Goal: Transaction & Acquisition: Download file/media

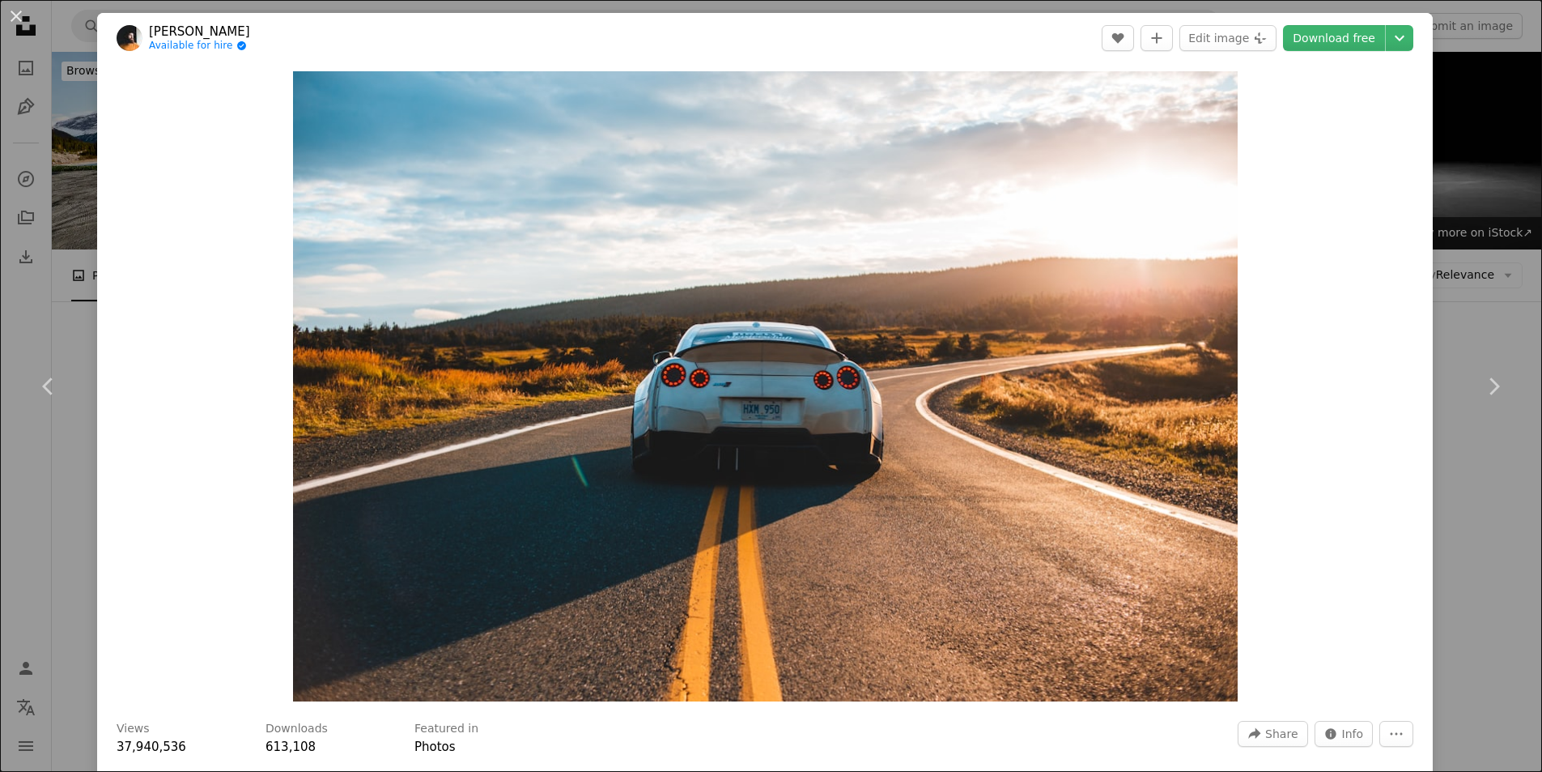
scroll to position [376, 0]
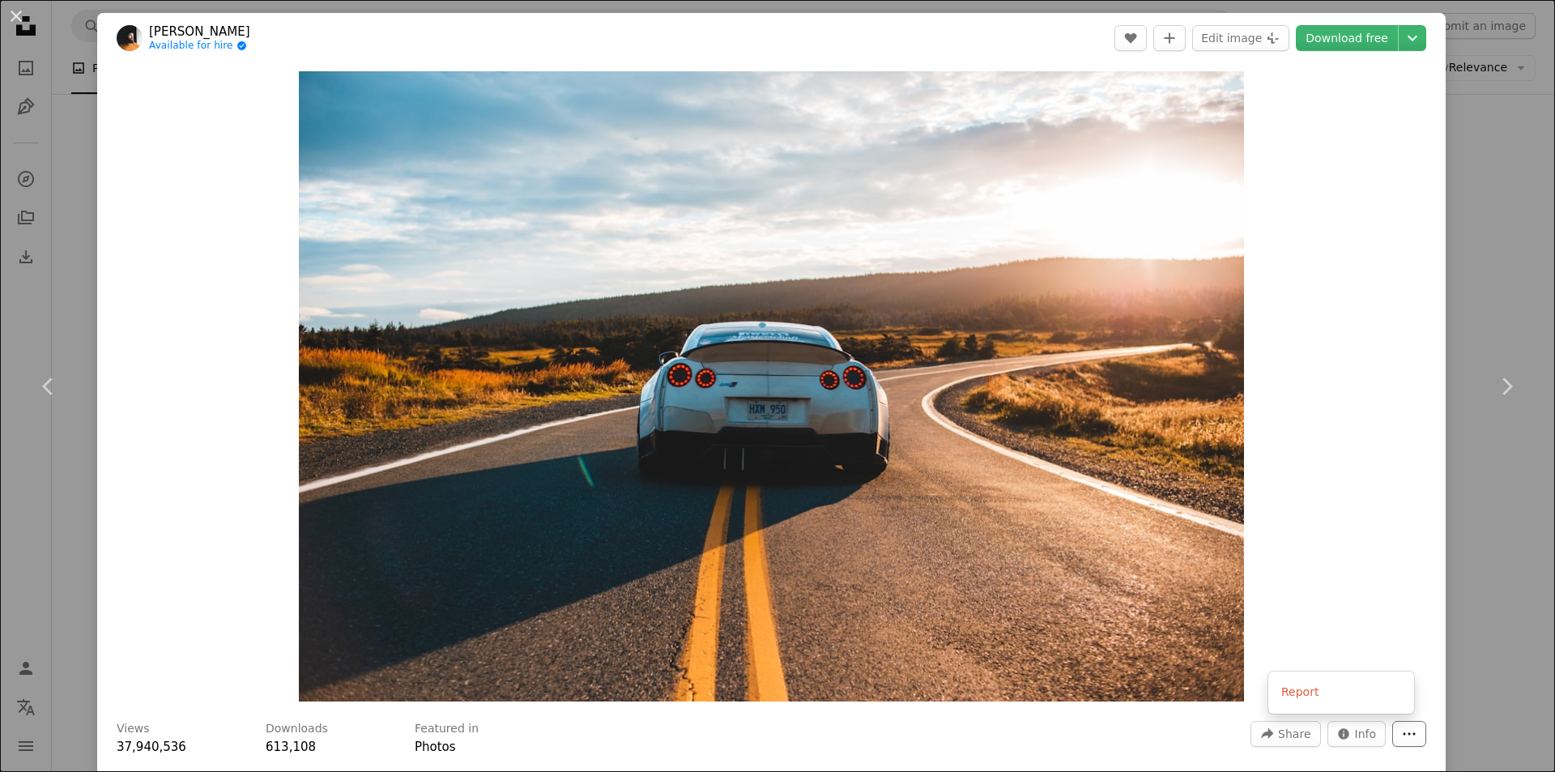
click at [1402, 727] on icon "More Actions" at bounding box center [1409, 733] width 15 height 15
click at [1399, 36] on icon "Chevron down" at bounding box center [1412, 37] width 26 height 19
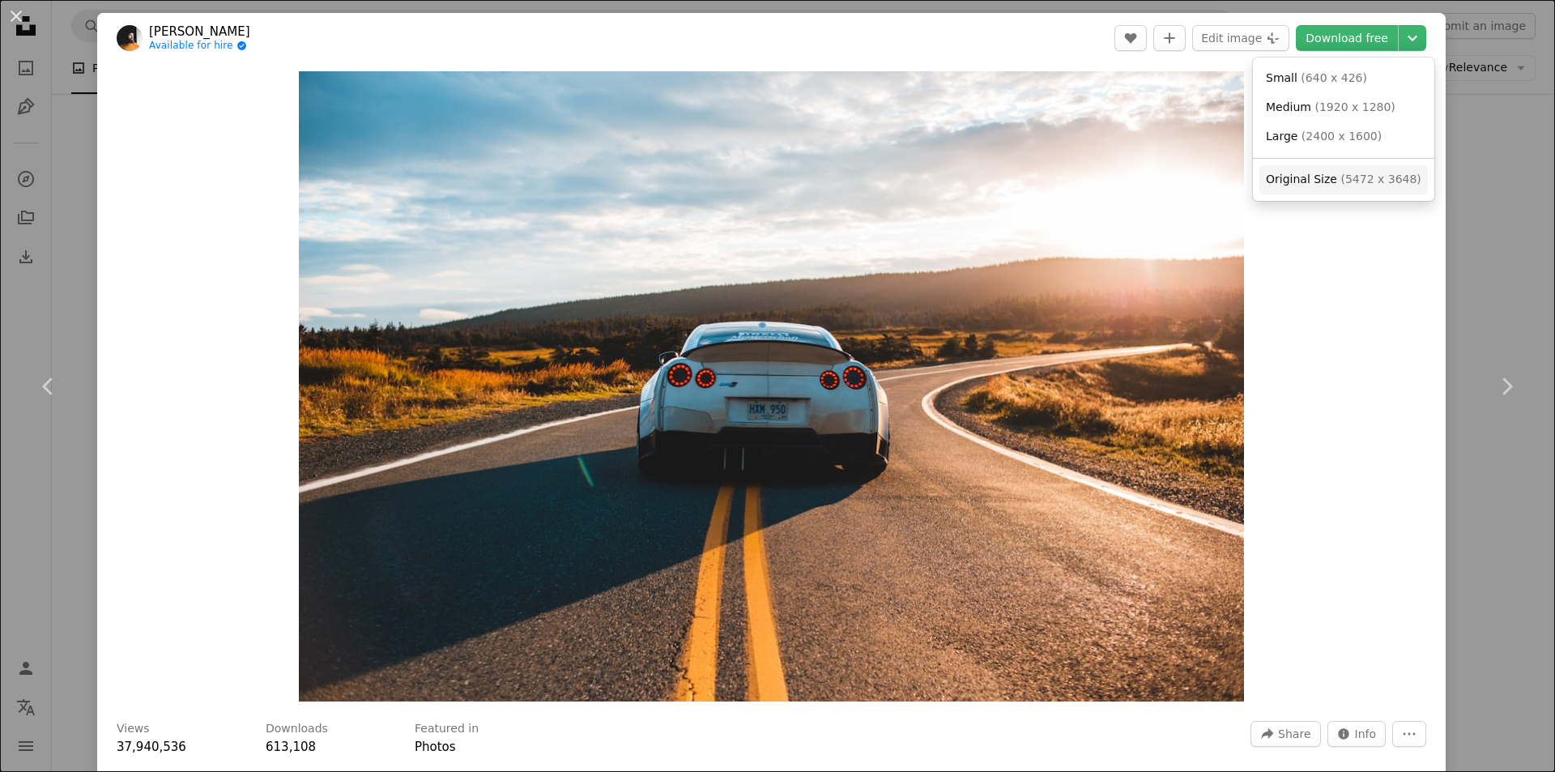
click at [1340, 179] on span "( 5472 x 3648 )" at bounding box center [1380, 178] width 80 height 13
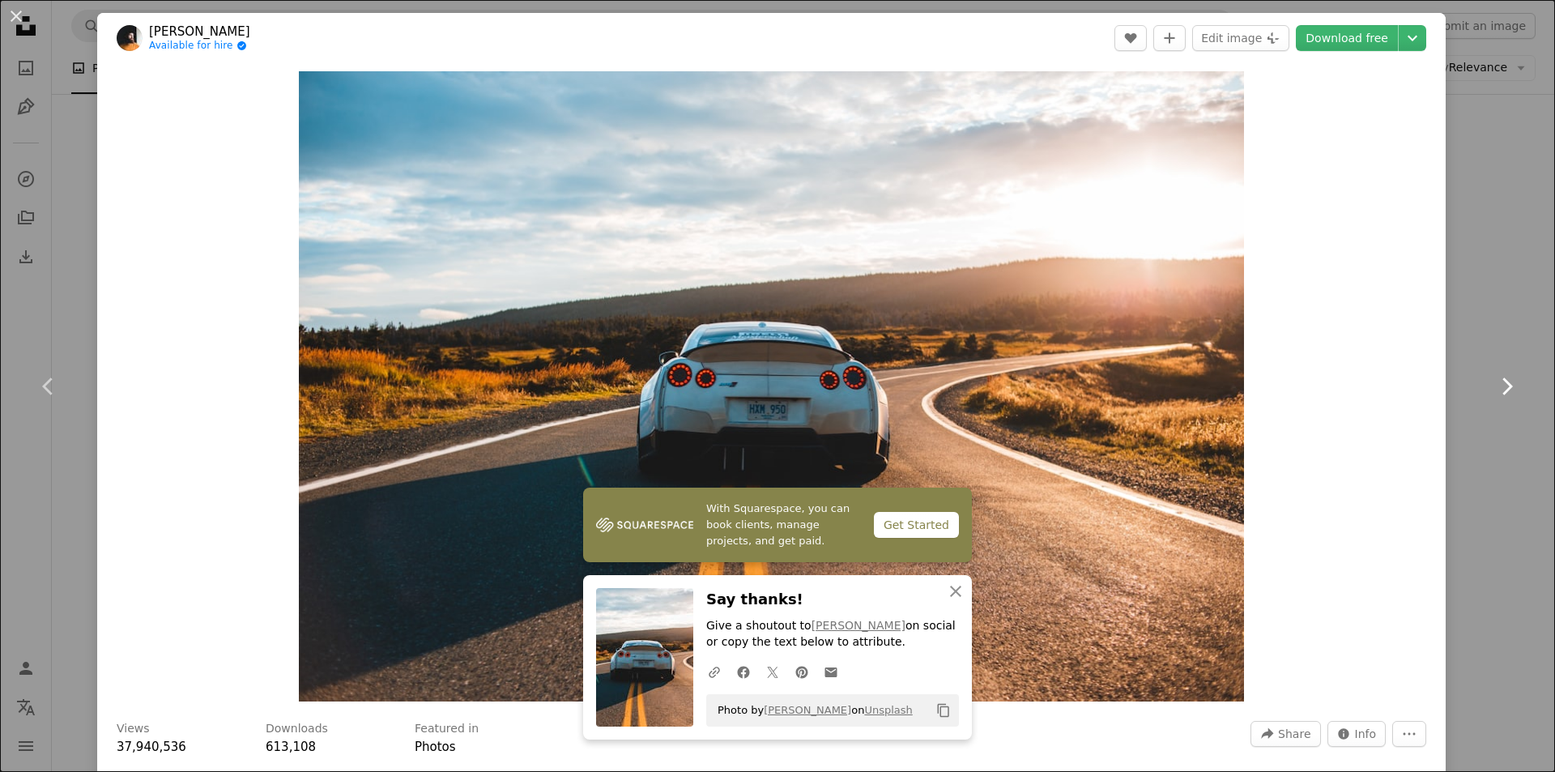
click at [1467, 318] on link "Chevron right" at bounding box center [1505, 385] width 97 height 155
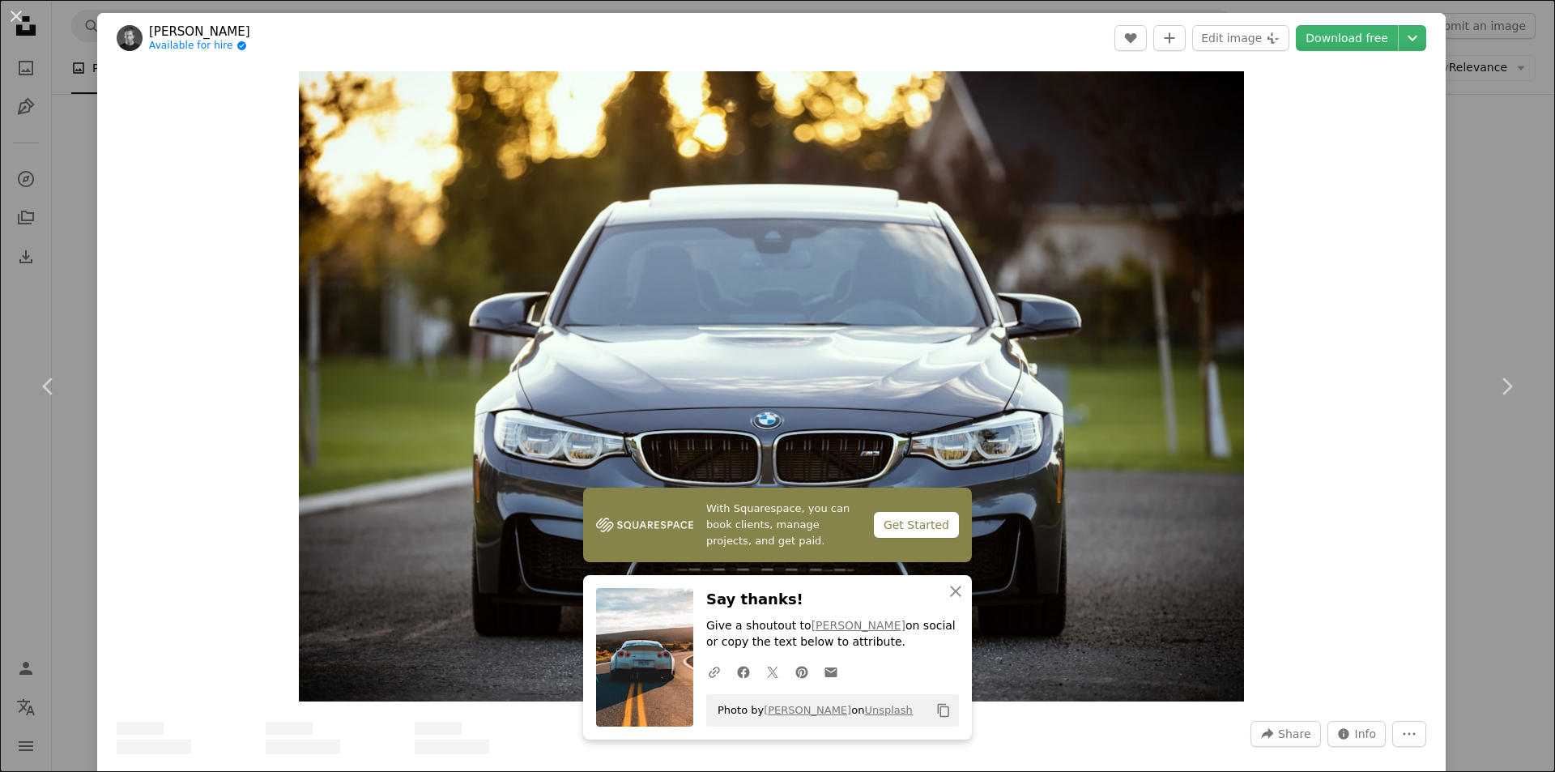
click at [1469, 174] on div "An X shape Chevron left Chevron right With Squarespace, you can book clients, m…" at bounding box center [777, 386] width 1555 height 772
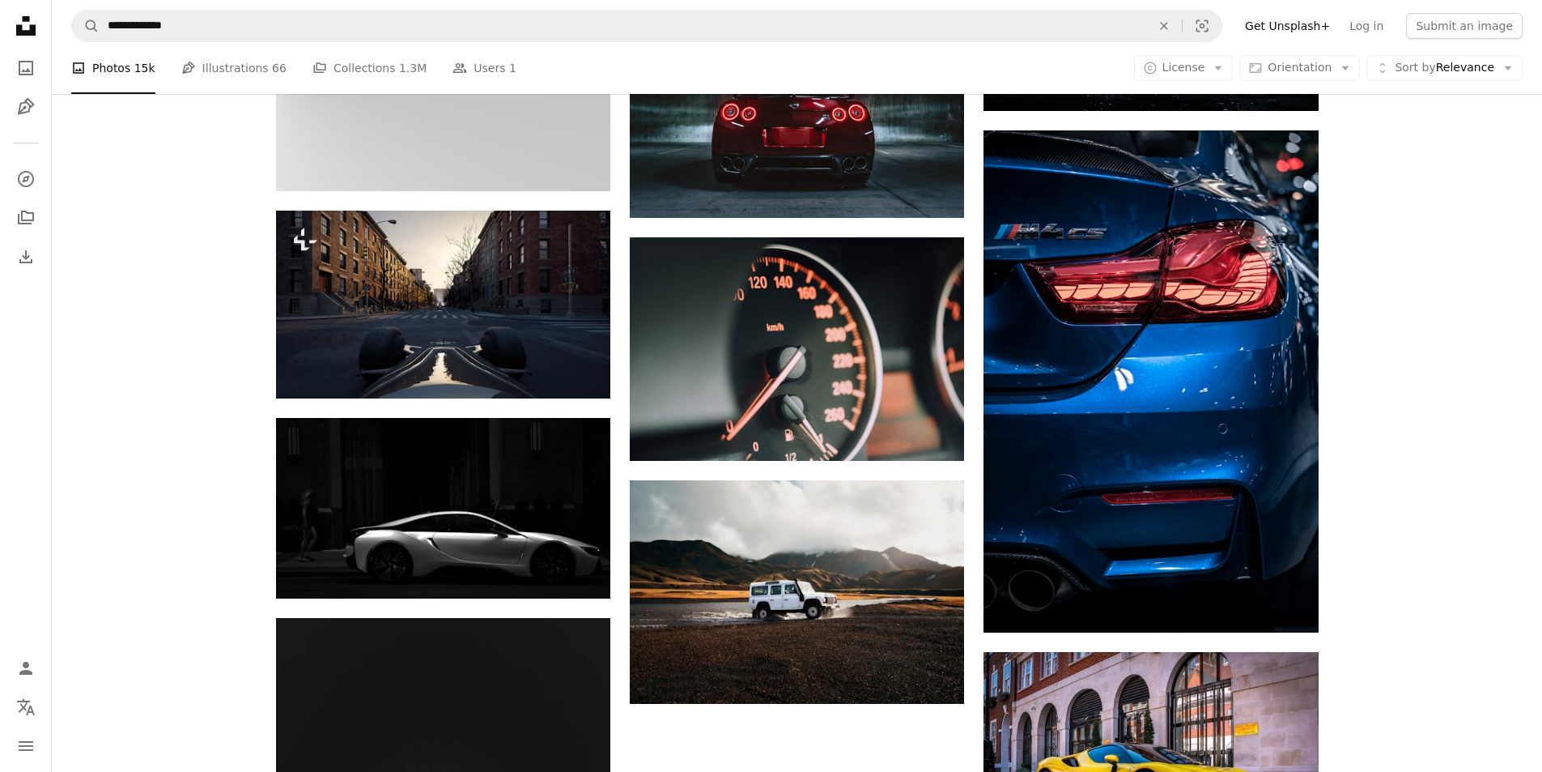
scroll to position [1433, 0]
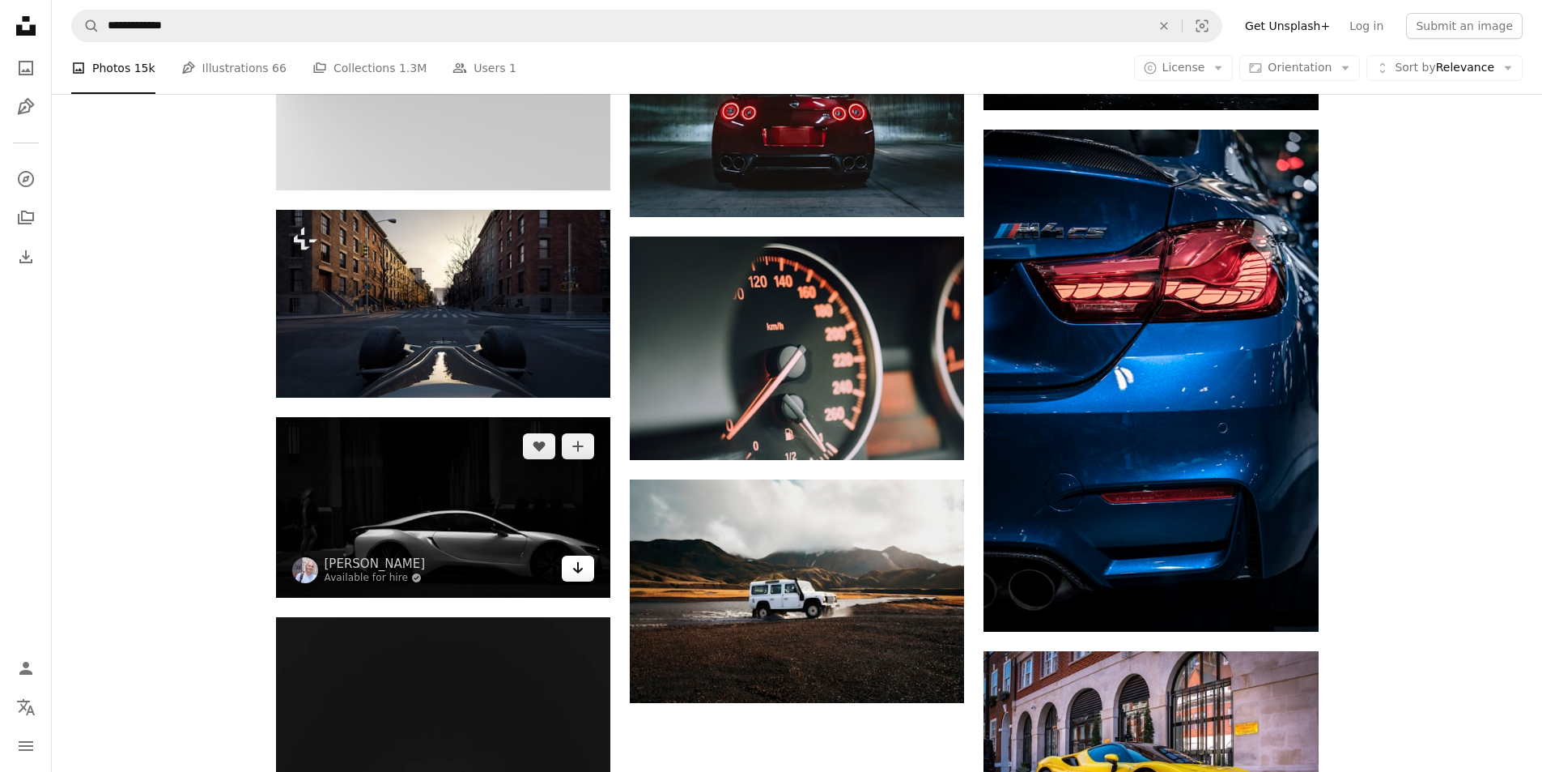
click at [570, 564] on link "Arrow pointing down" at bounding box center [578, 568] width 32 height 26
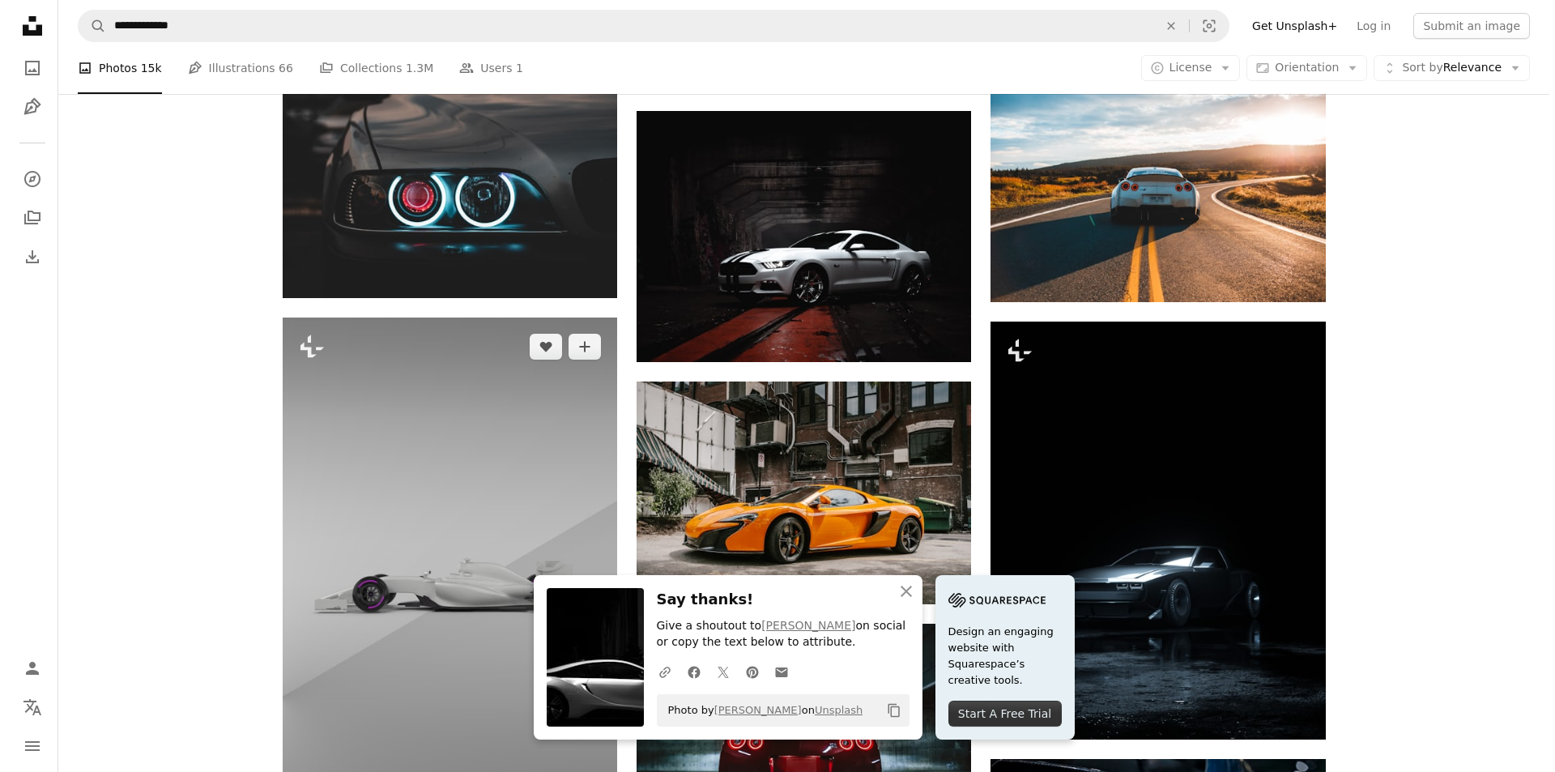
scroll to position [806, 0]
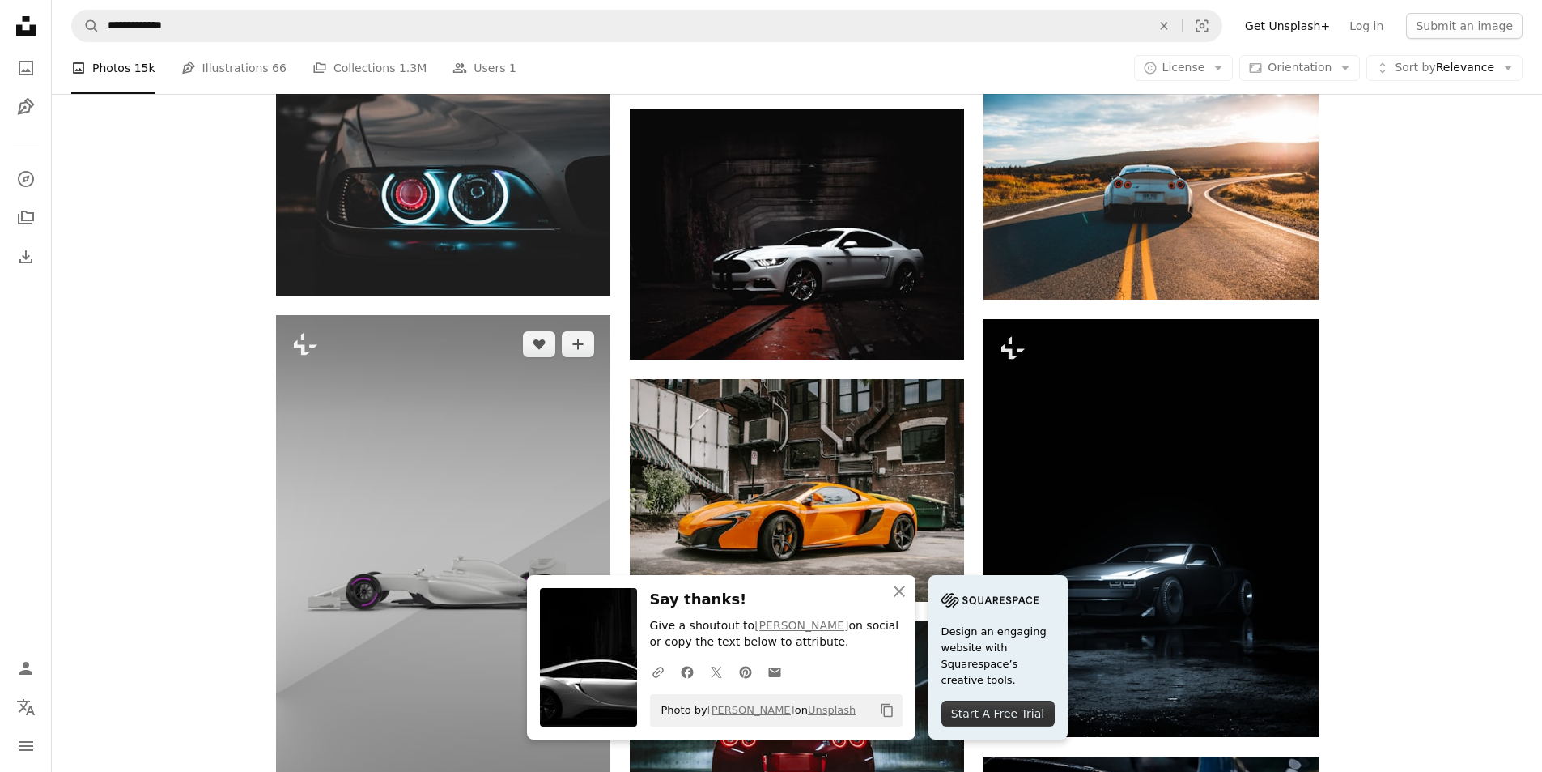
click at [490, 421] on img at bounding box center [443, 566] width 334 height 502
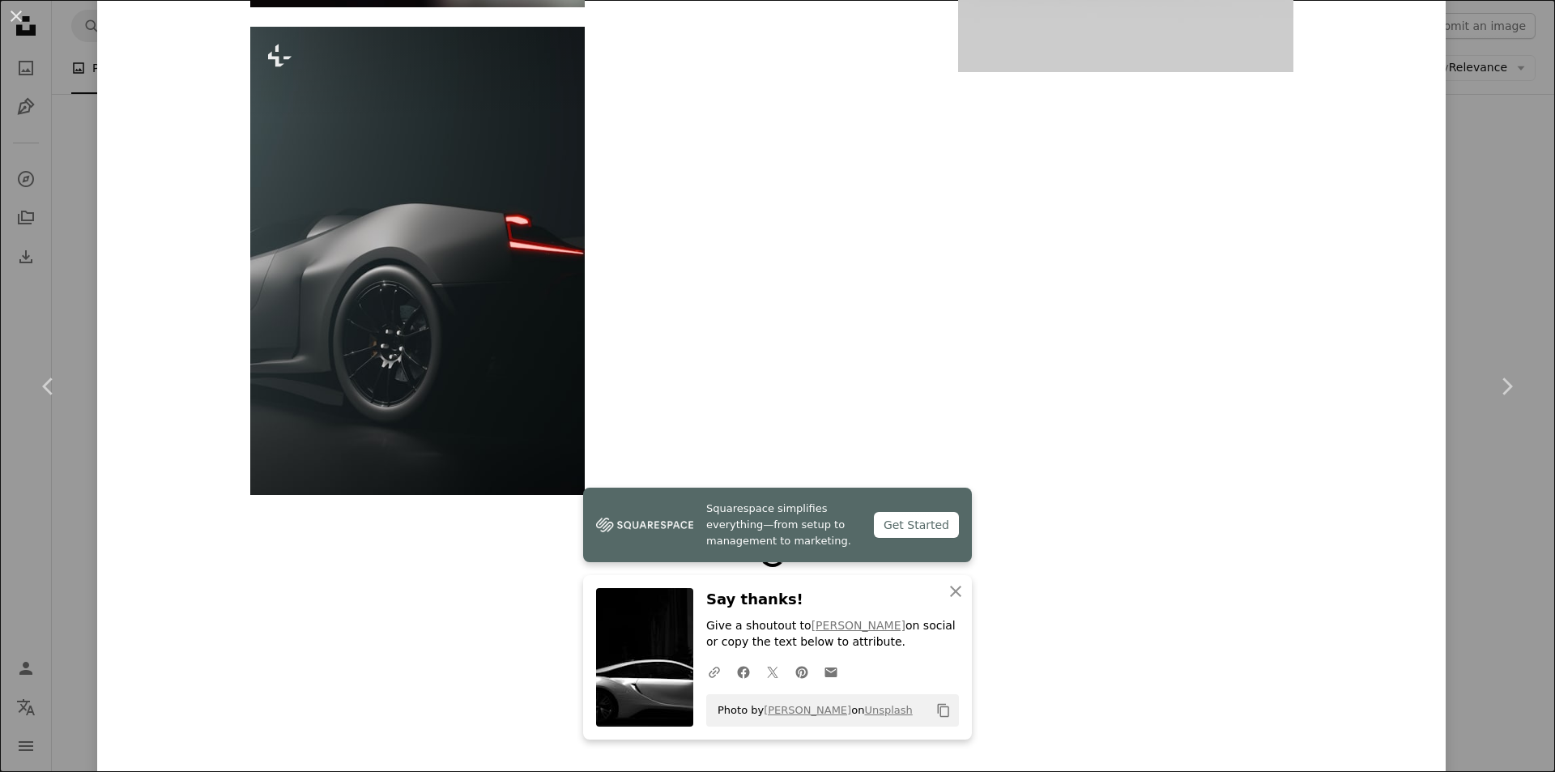
scroll to position [3070, 0]
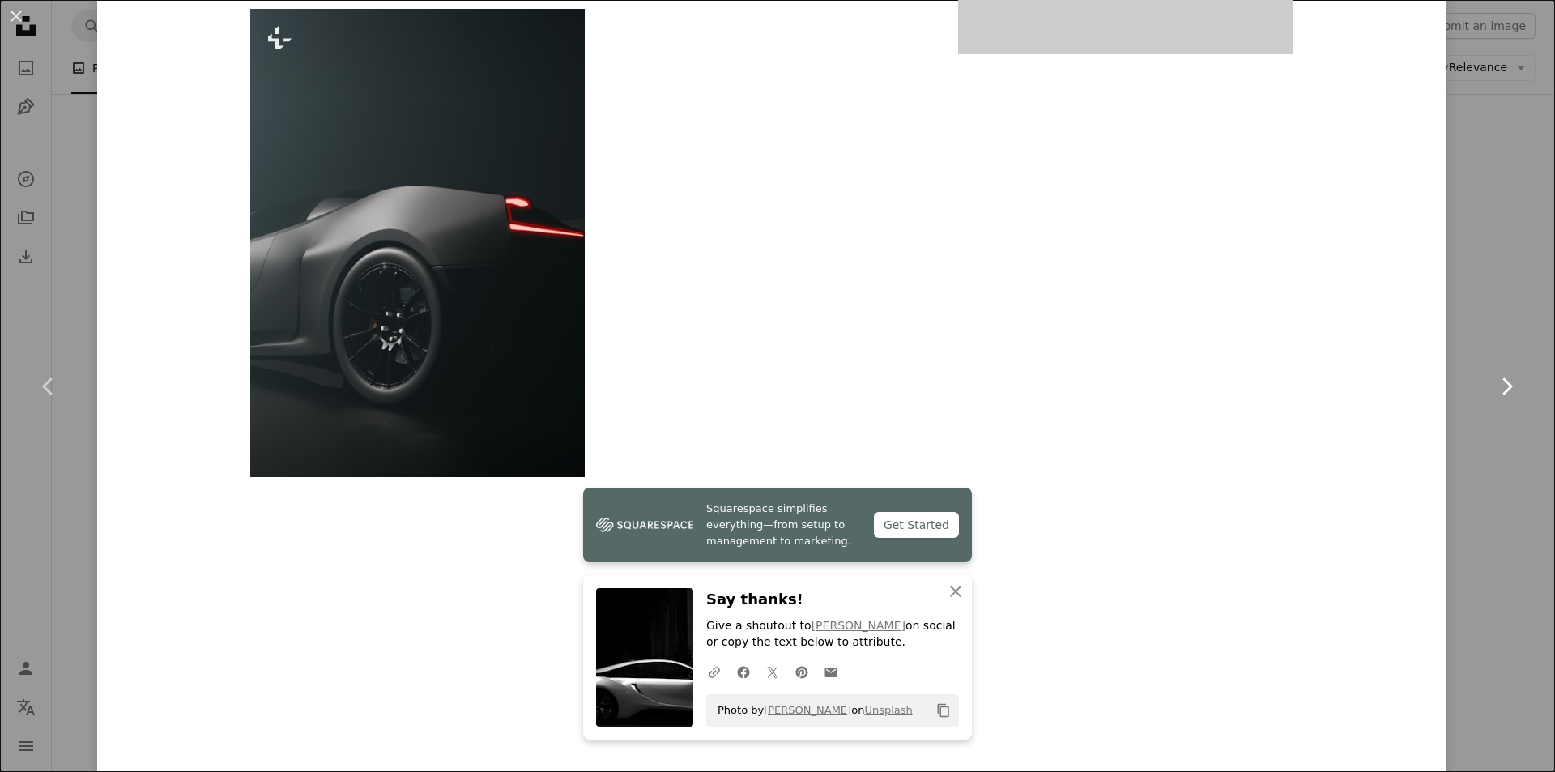
click at [1495, 445] on link "Chevron right" at bounding box center [1505, 385] width 97 height 155
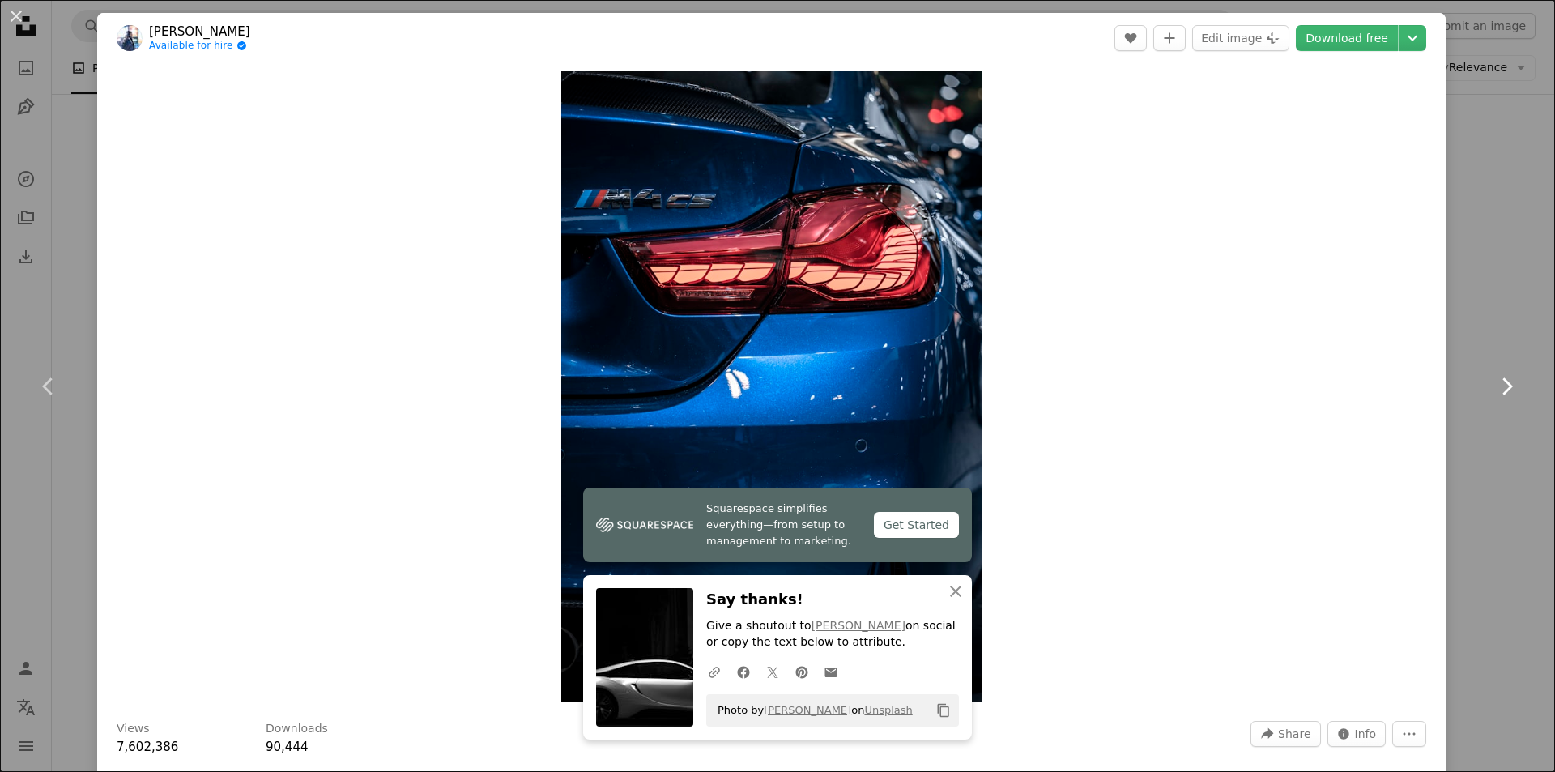
click at [1493, 382] on icon "Chevron right" at bounding box center [1506, 386] width 26 height 26
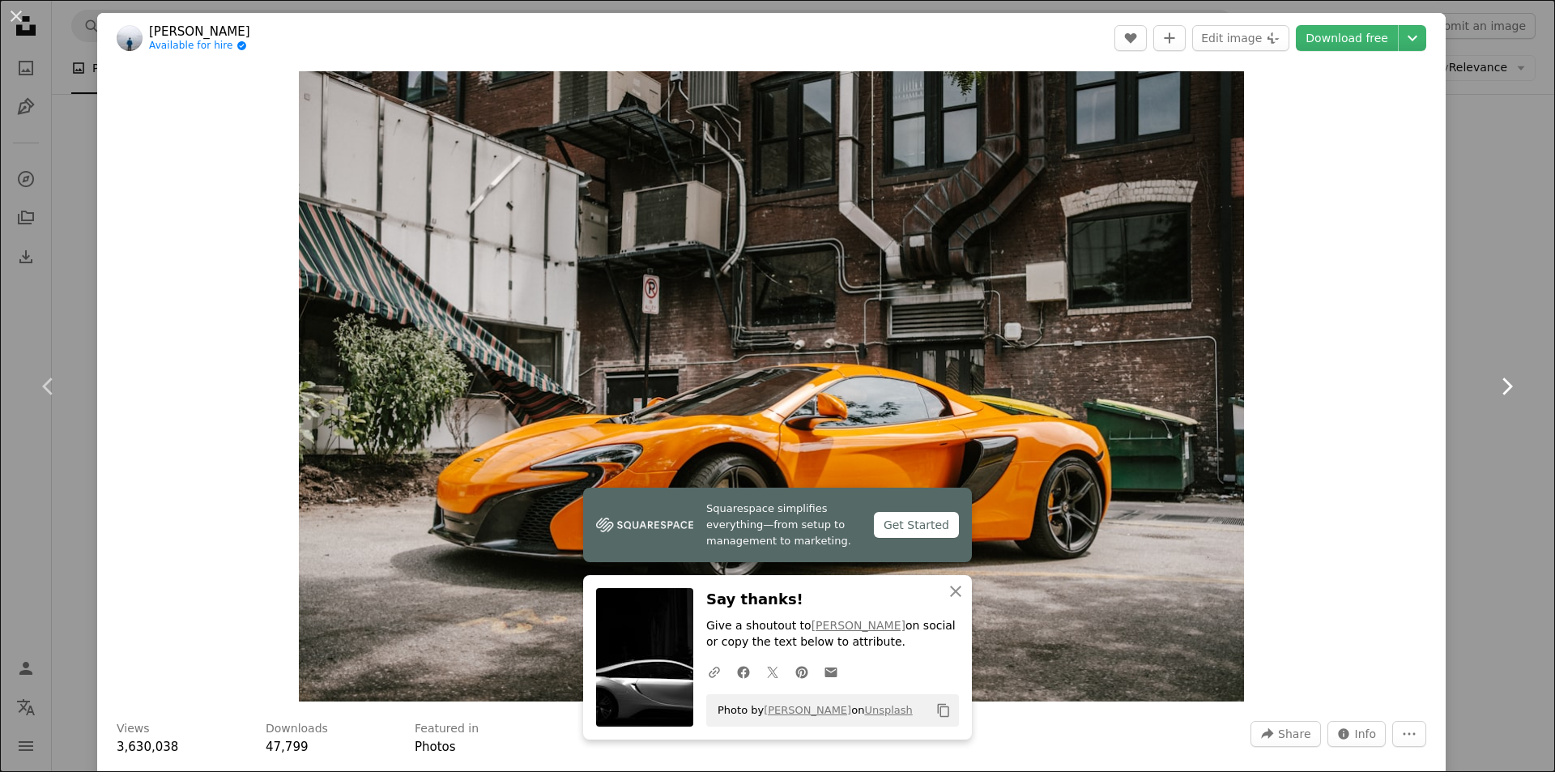
click at [1493, 382] on icon "Chevron right" at bounding box center [1506, 386] width 26 height 26
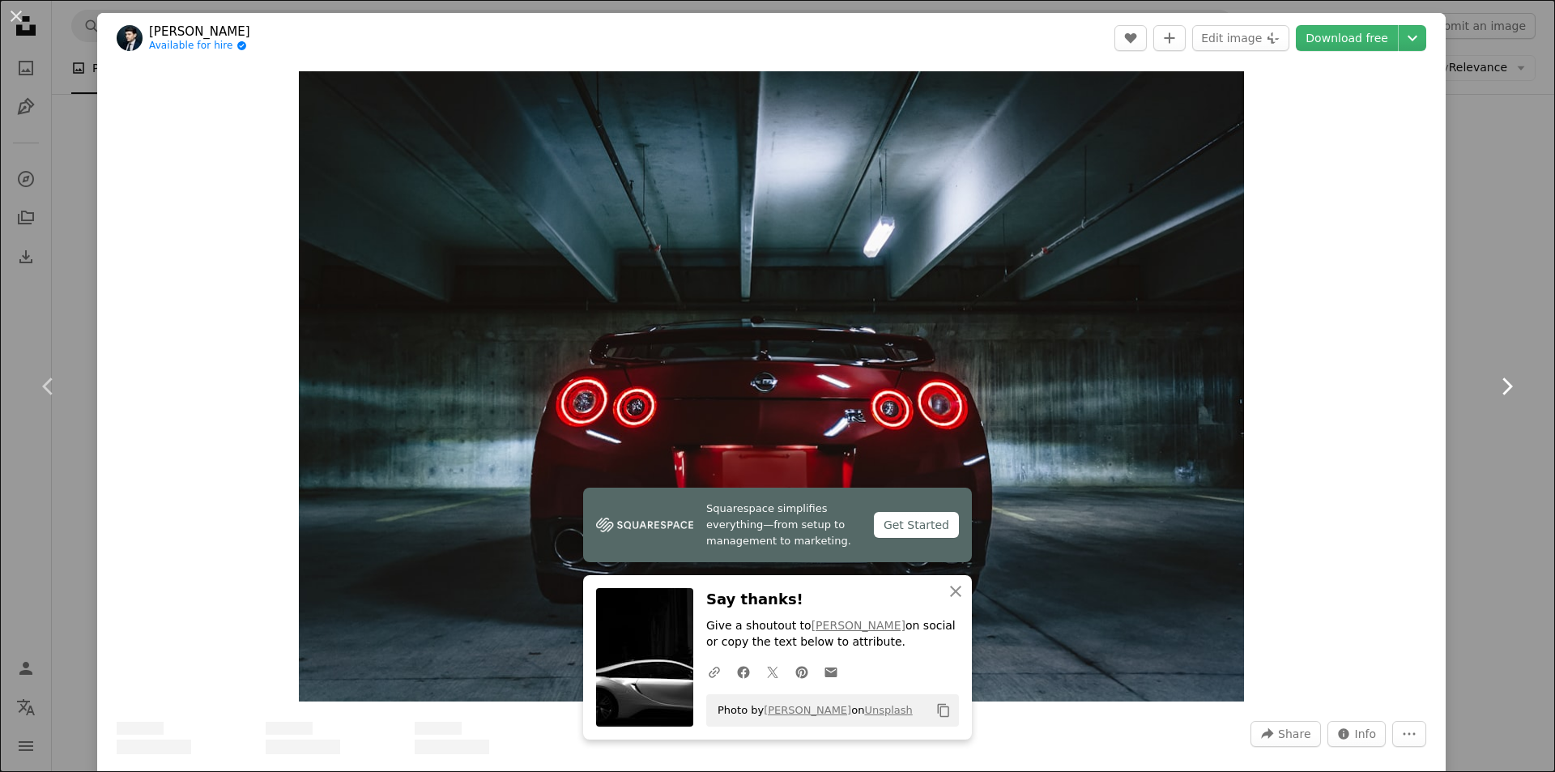
click at [1493, 382] on icon "Chevron right" at bounding box center [1506, 386] width 26 height 26
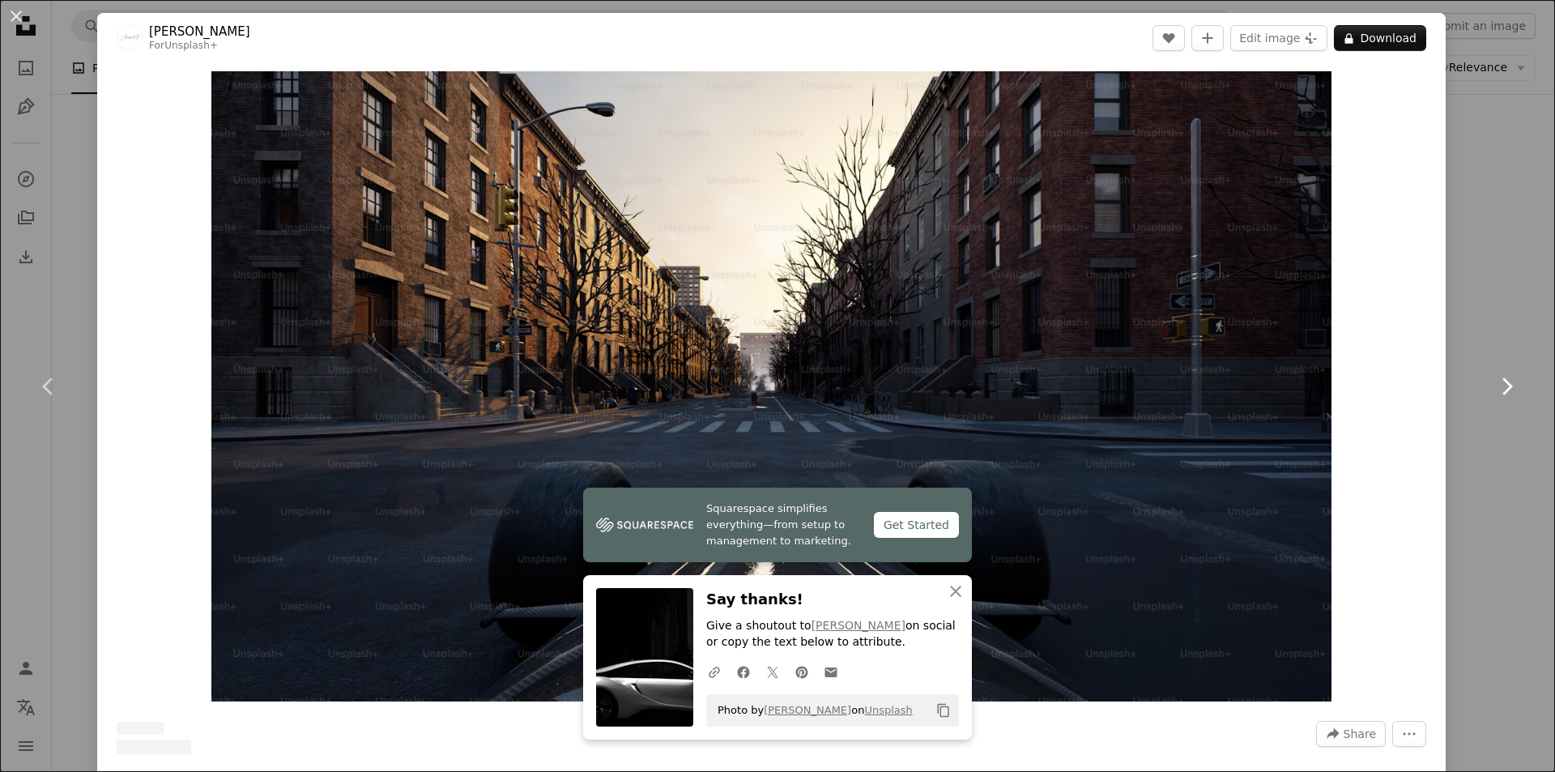
click at [1493, 382] on icon "Chevron right" at bounding box center [1506, 386] width 26 height 26
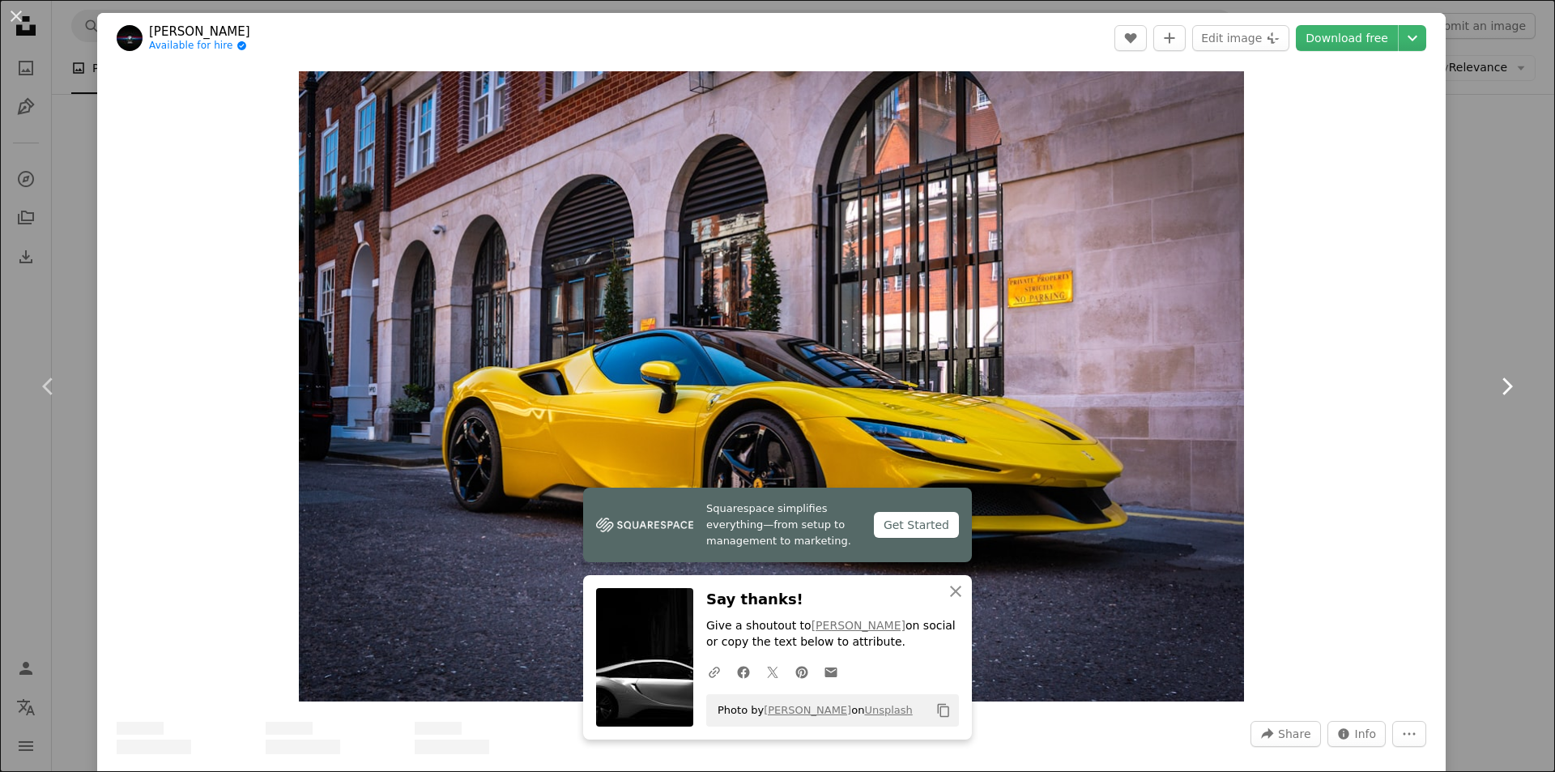
click at [1493, 382] on icon "Chevron right" at bounding box center [1506, 386] width 26 height 26
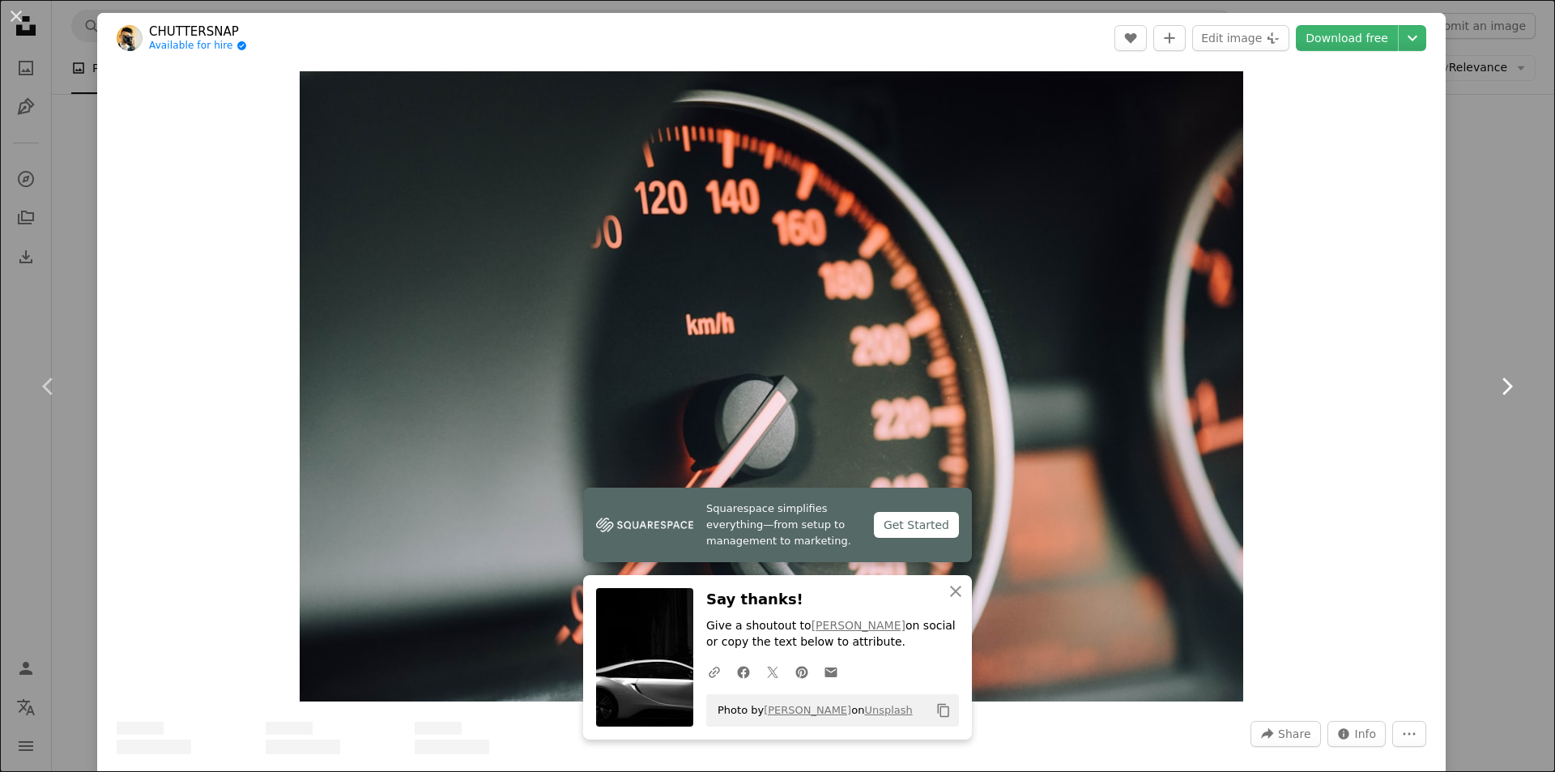
click at [1493, 382] on icon "Chevron right" at bounding box center [1506, 386] width 26 height 26
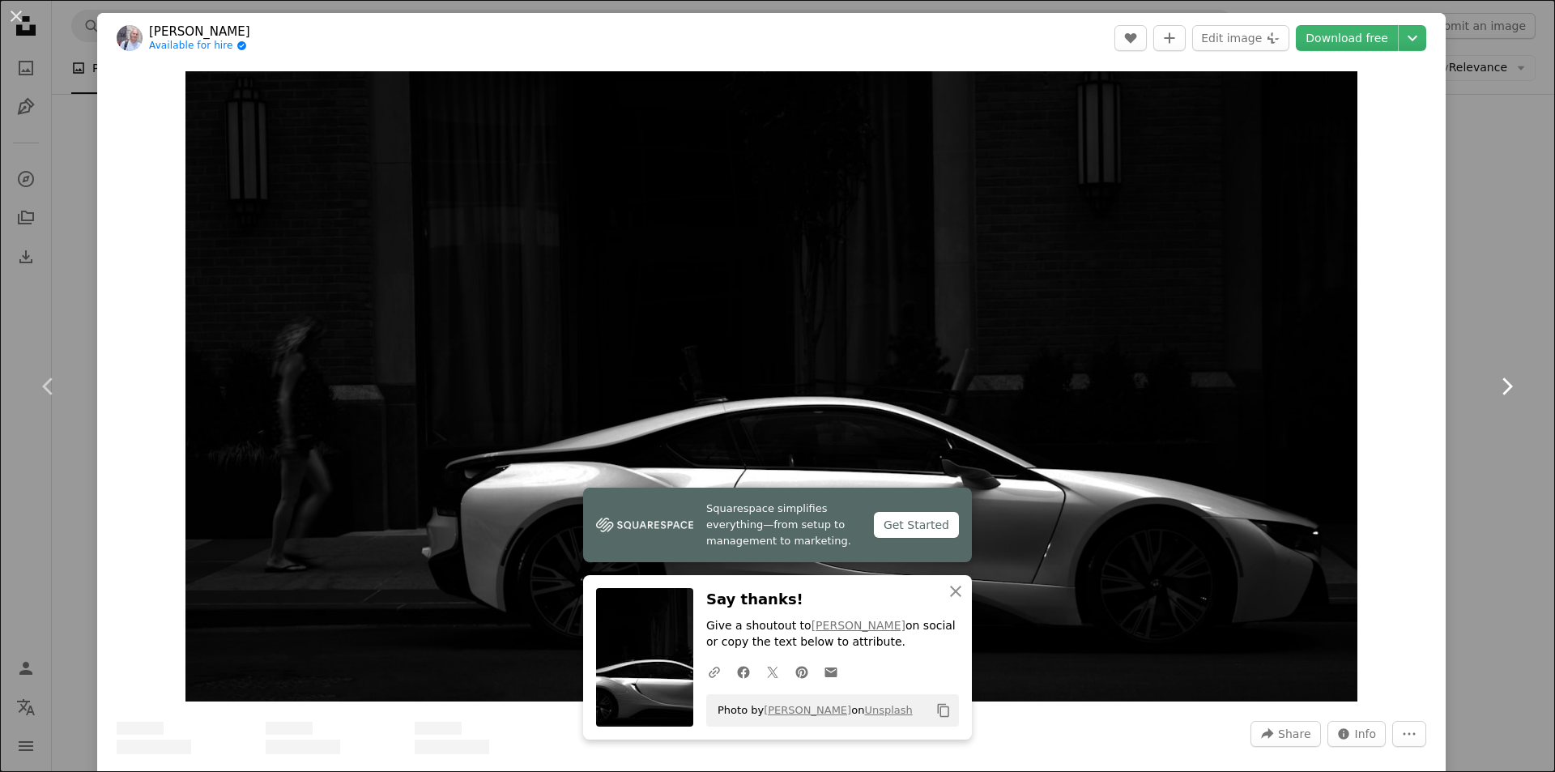
click at [1493, 382] on icon "Chevron right" at bounding box center [1506, 386] width 26 height 26
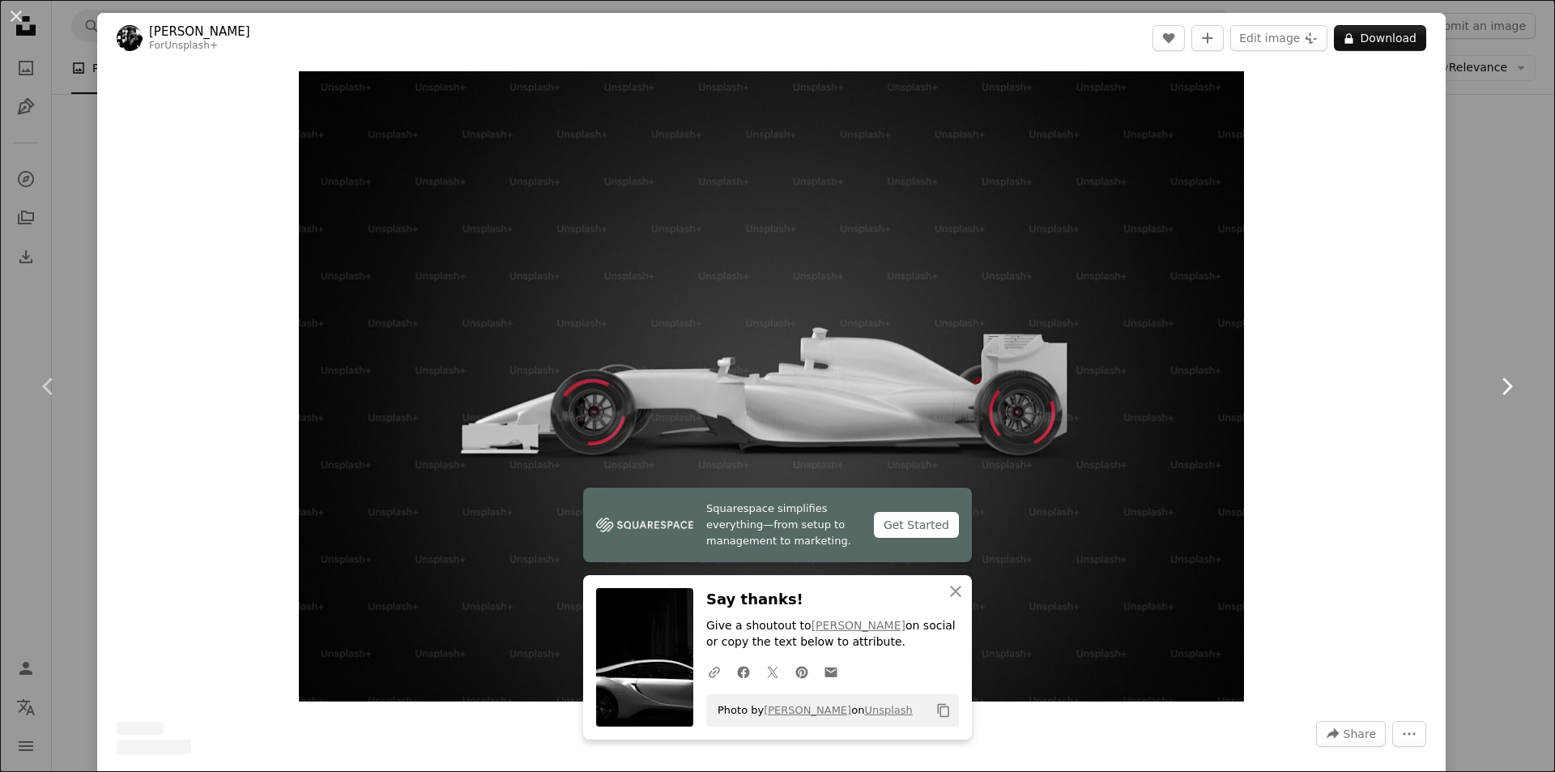
click at [1493, 382] on icon "Chevron right" at bounding box center [1506, 386] width 26 height 26
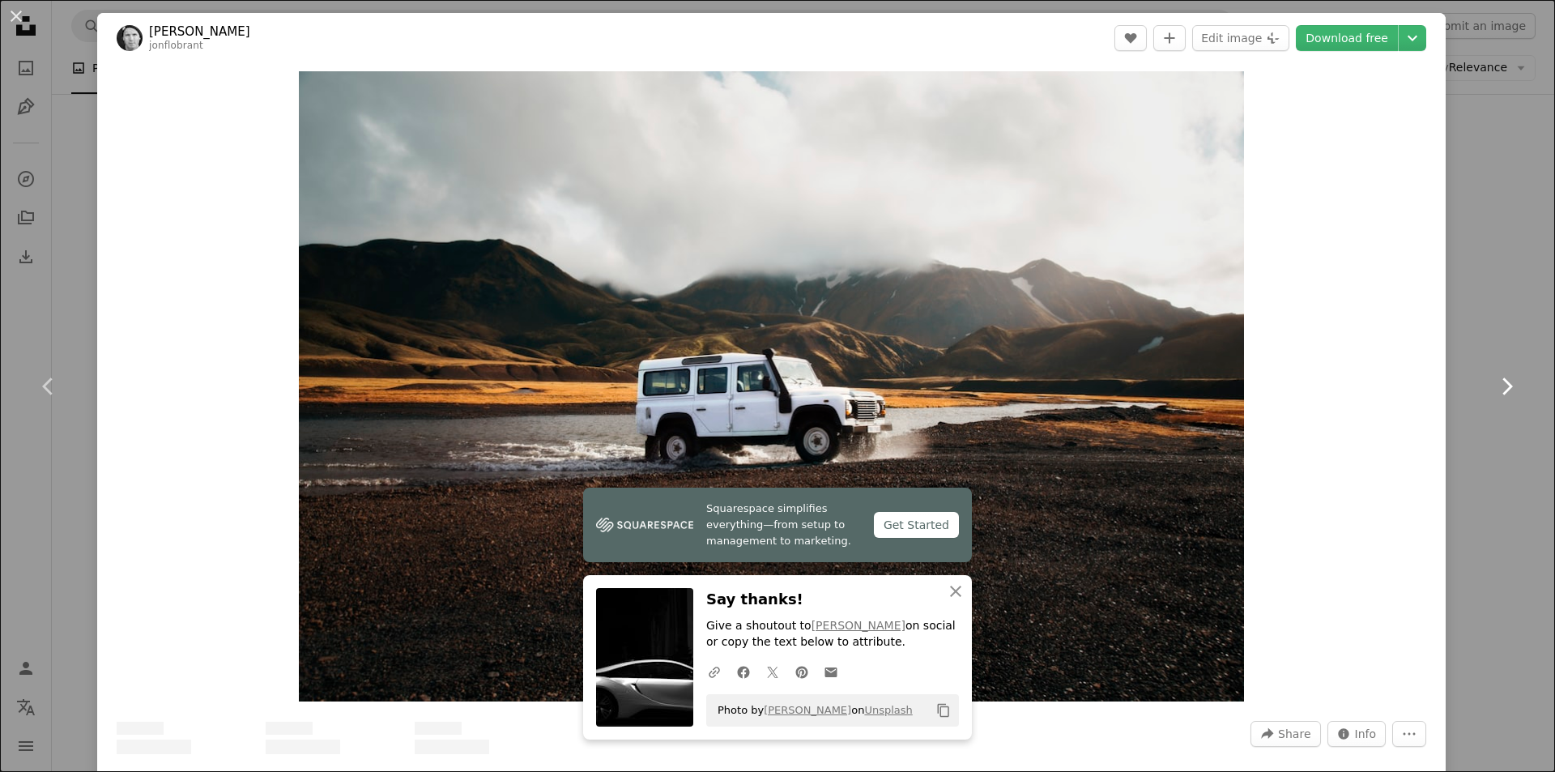
click at [1493, 382] on icon "Chevron right" at bounding box center [1506, 386] width 26 height 26
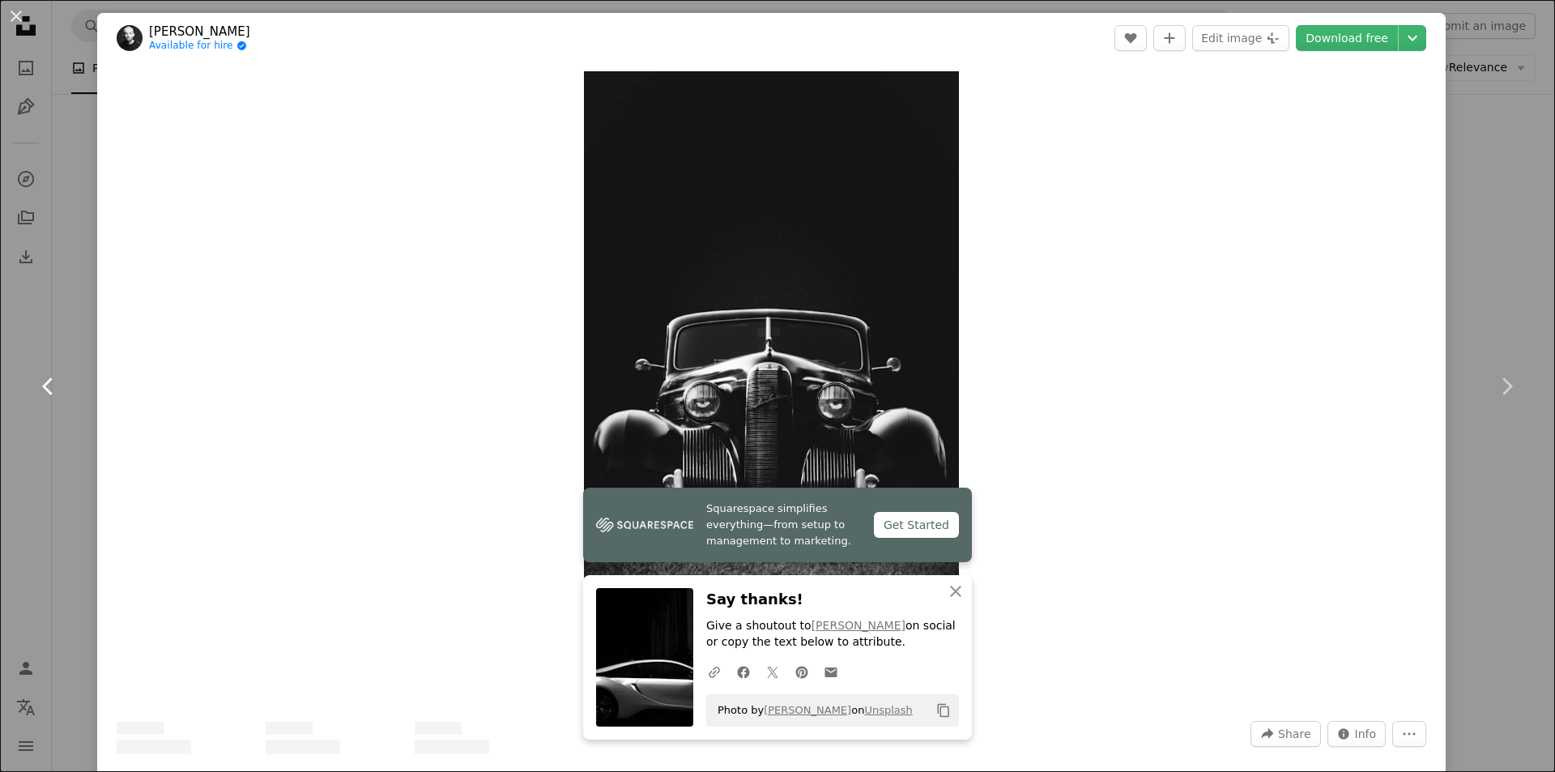
click at [41, 377] on icon "Chevron left" at bounding box center [49, 386] width 26 height 26
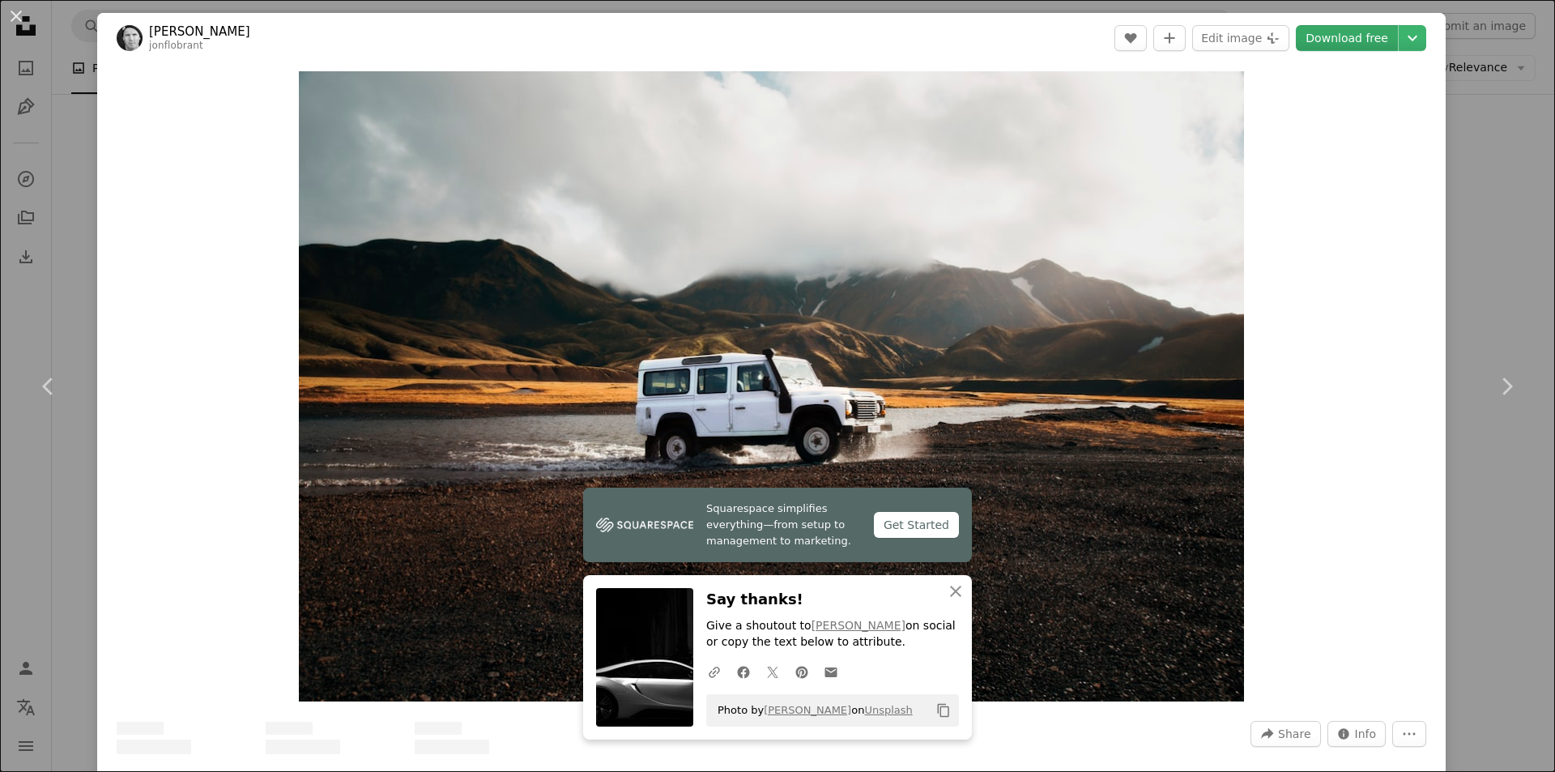
click at [1357, 45] on link "Download free" at bounding box center [1347, 38] width 102 height 26
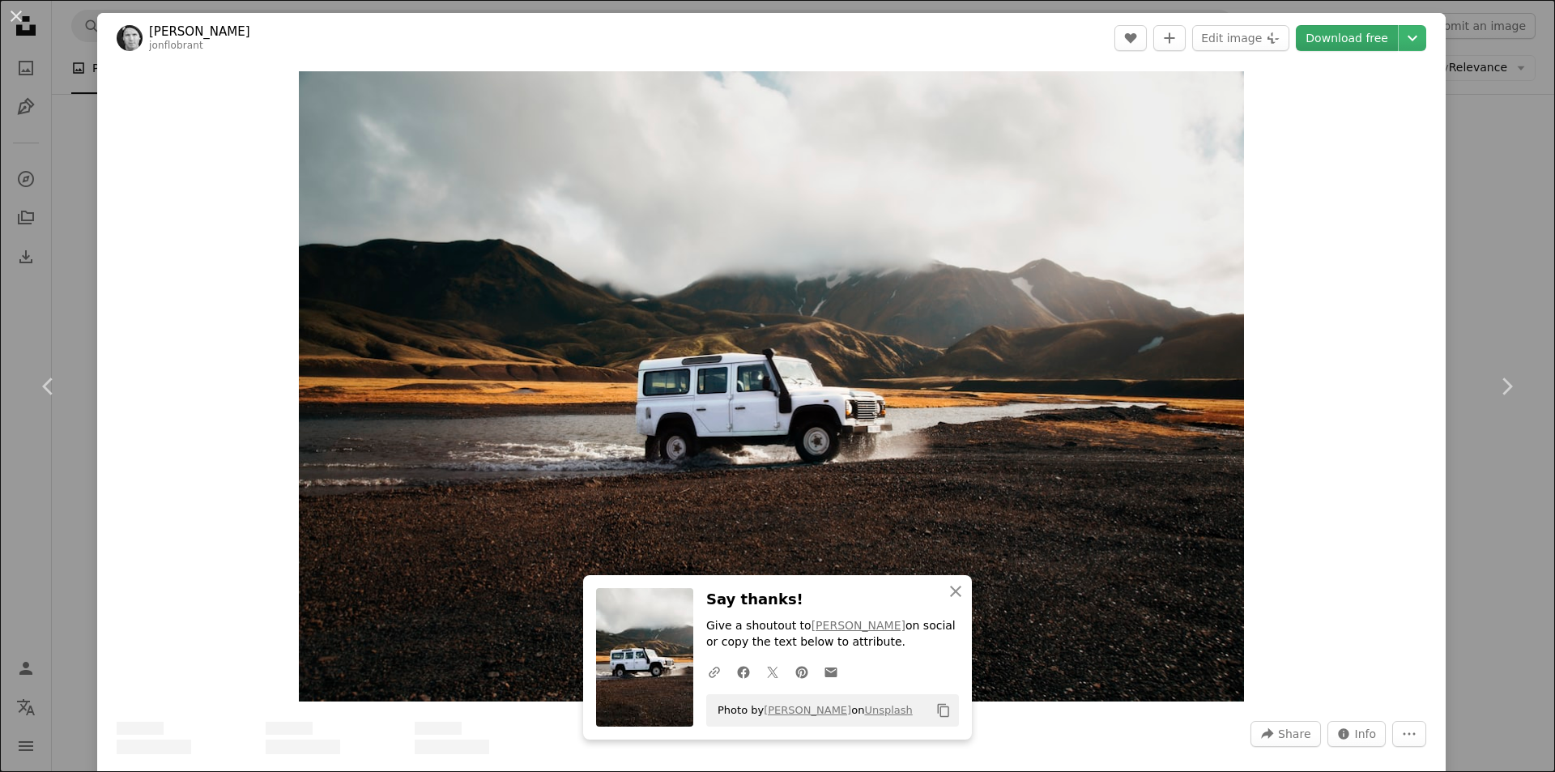
click at [1336, 40] on link "Download free" at bounding box center [1347, 38] width 102 height 26
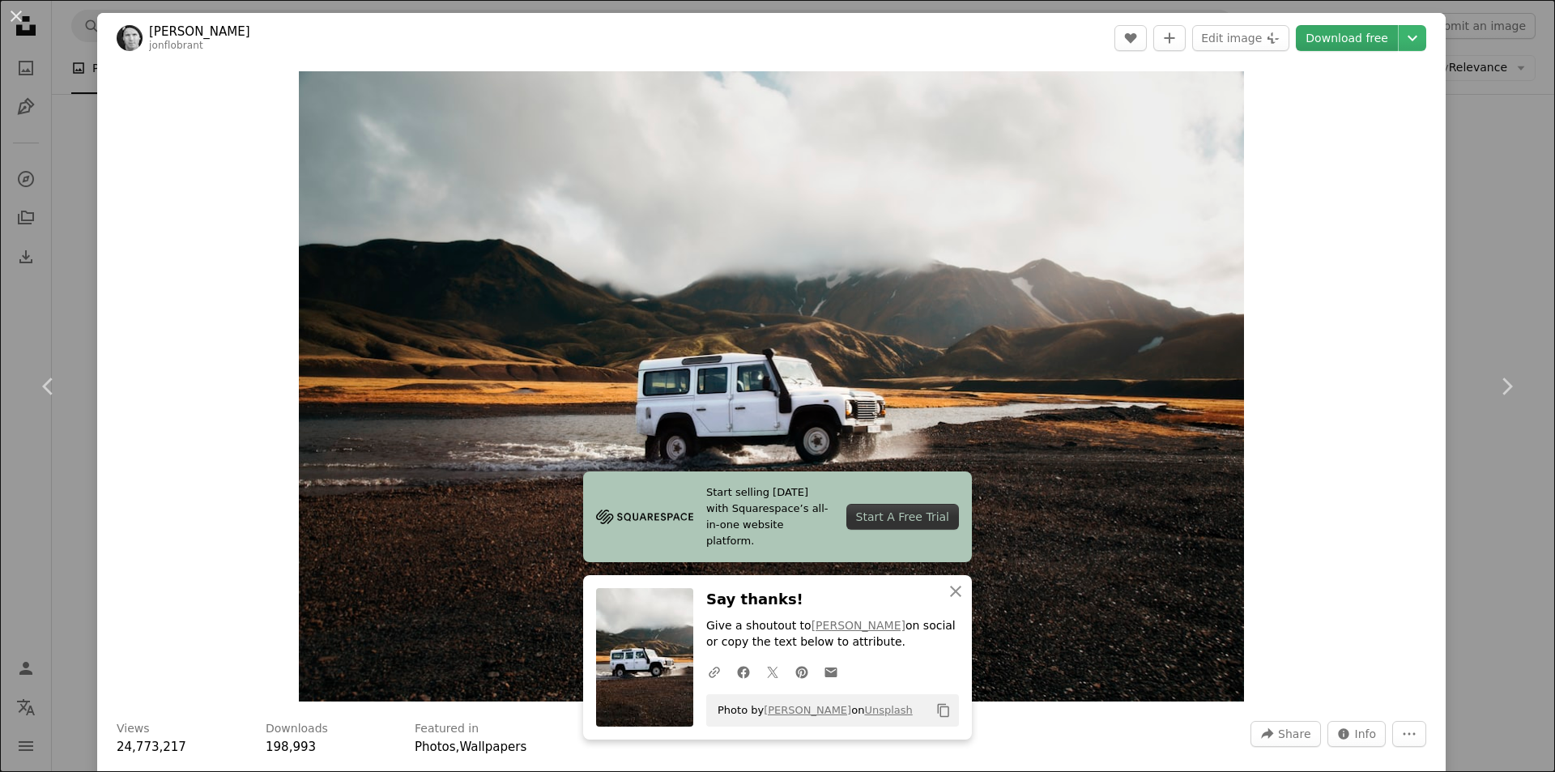
click at [1336, 40] on link "Download free" at bounding box center [1347, 38] width 102 height 26
click at [1466, 192] on div "An X shape Chevron left Chevron right Start selling [DATE] with Squarespace’s a…" at bounding box center [777, 386] width 1555 height 772
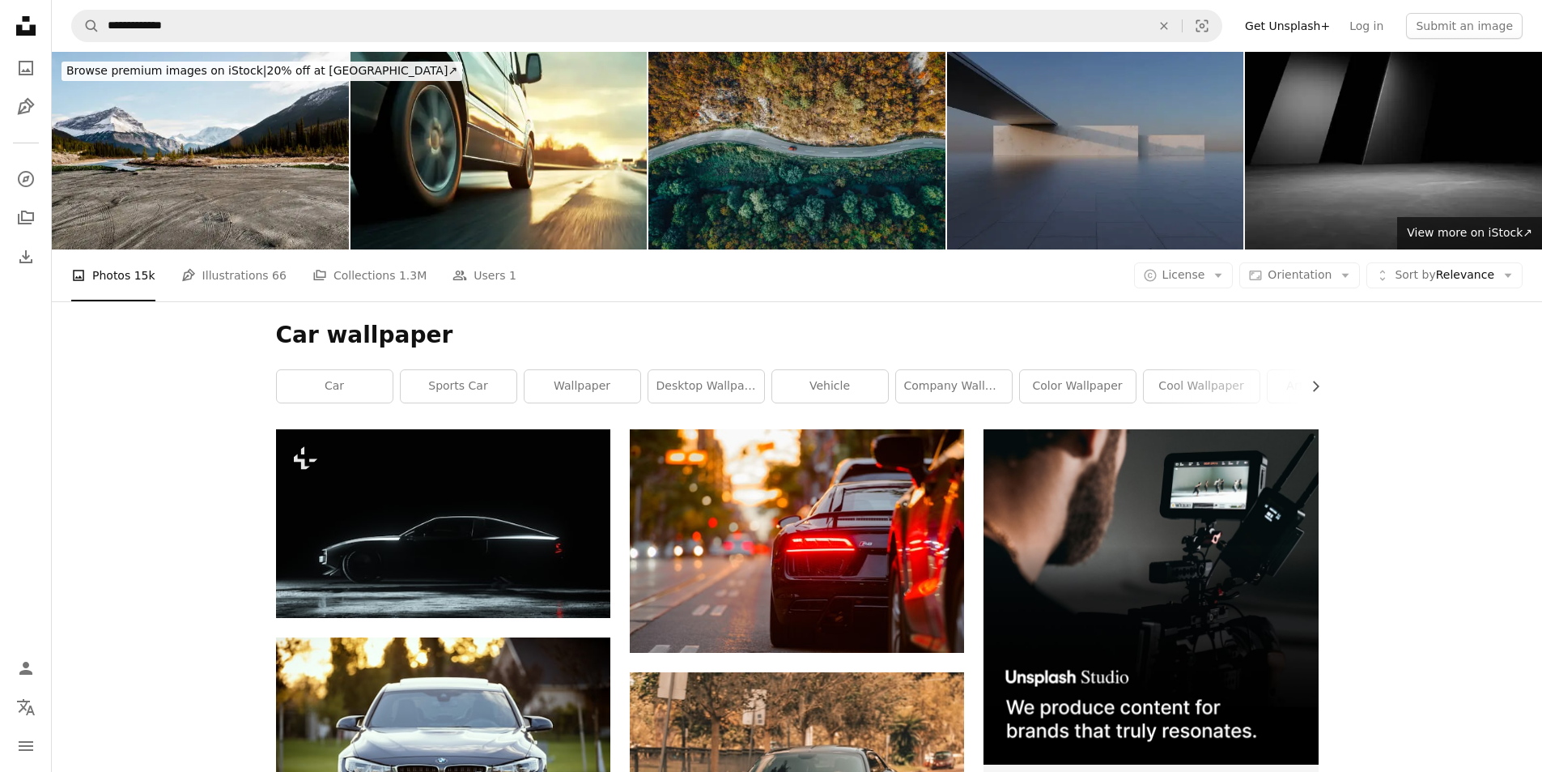
click at [1074, 185] on img at bounding box center [1095, 151] width 297 height 198
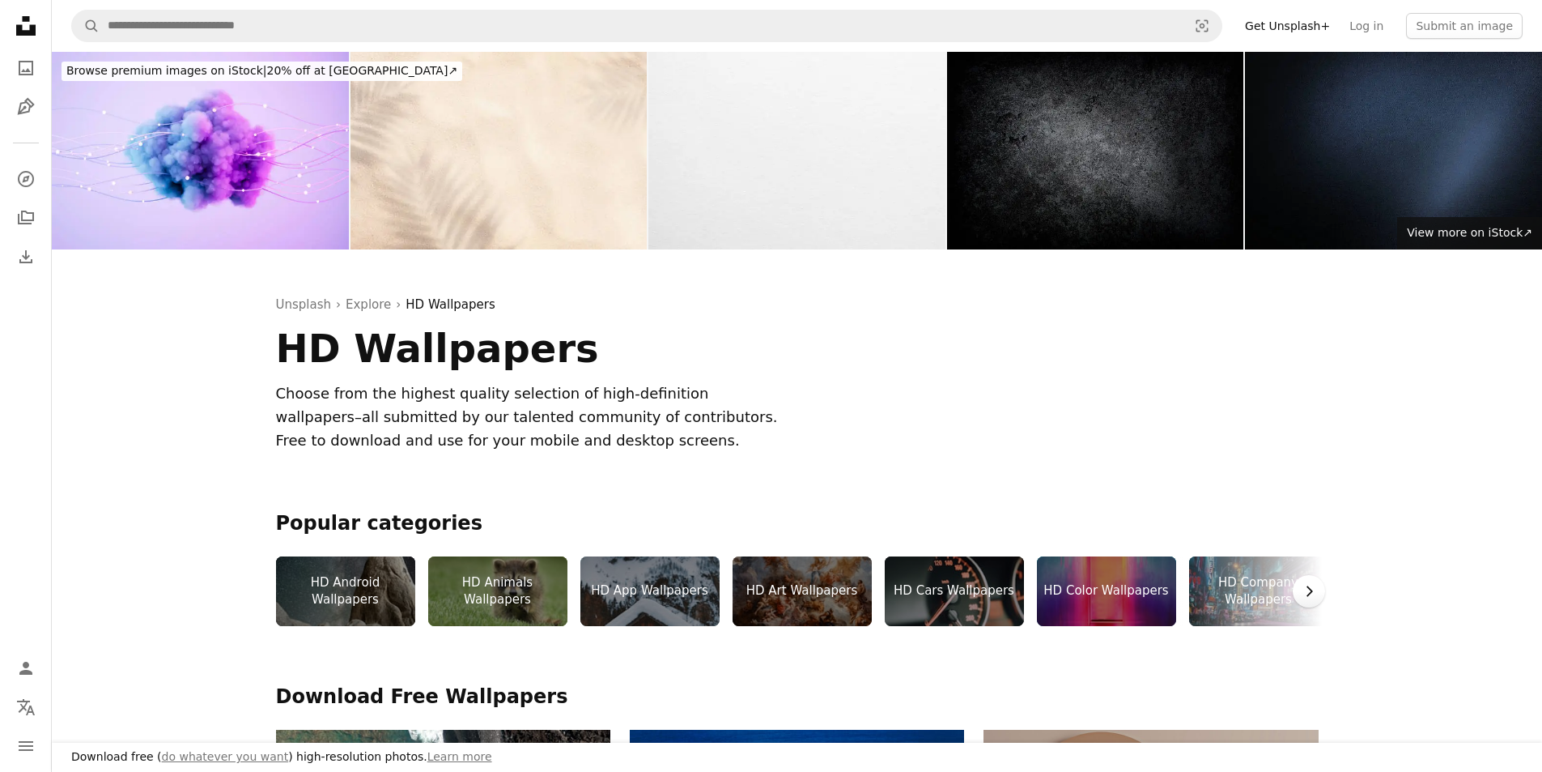
click at [1320, 593] on button "Chevron right" at bounding box center [1309, 591] width 32 height 32
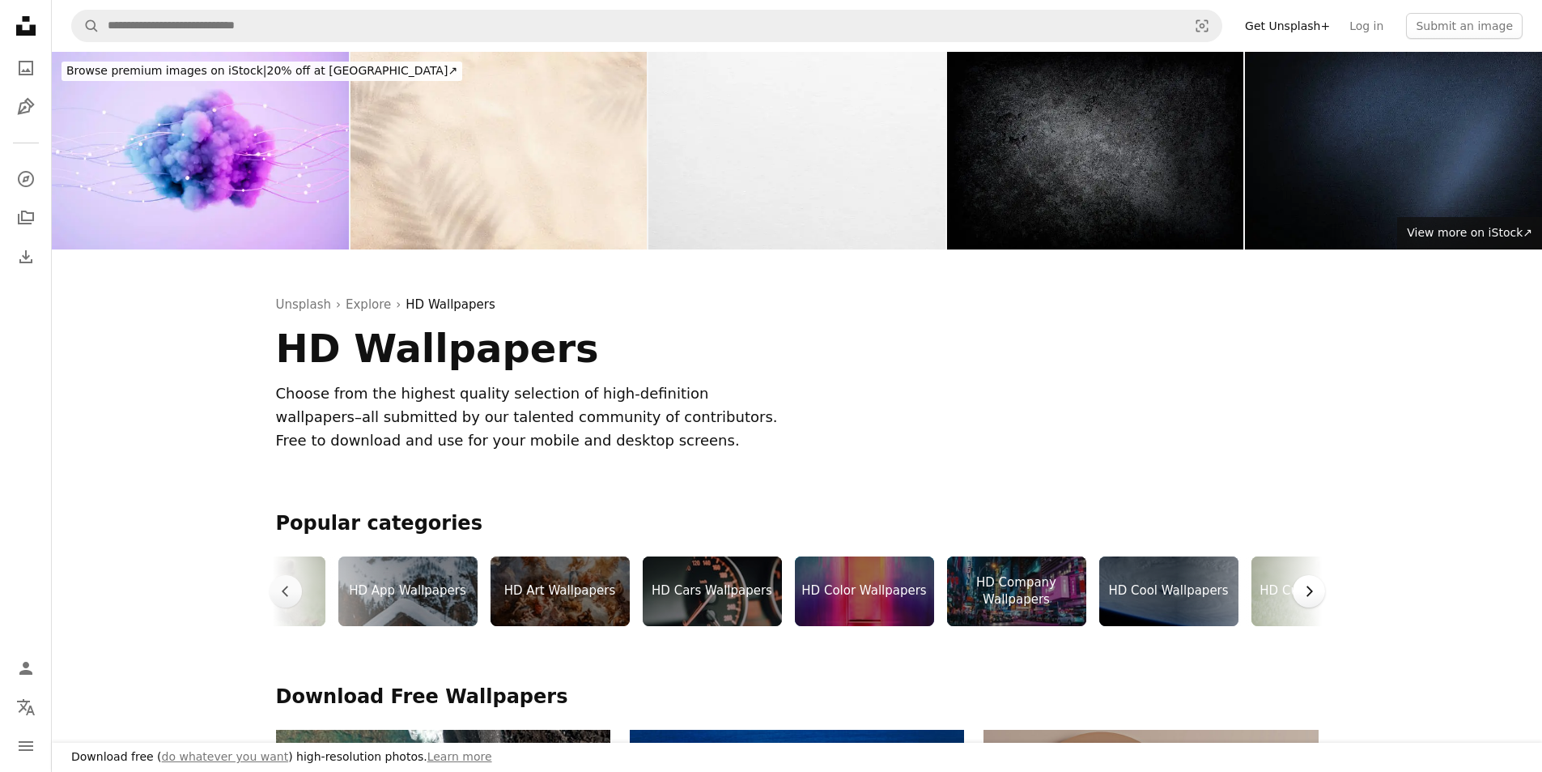
scroll to position [0, 243]
click at [1320, 593] on button "Chevron right" at bounding box center [1309, 591] width 32 height 32
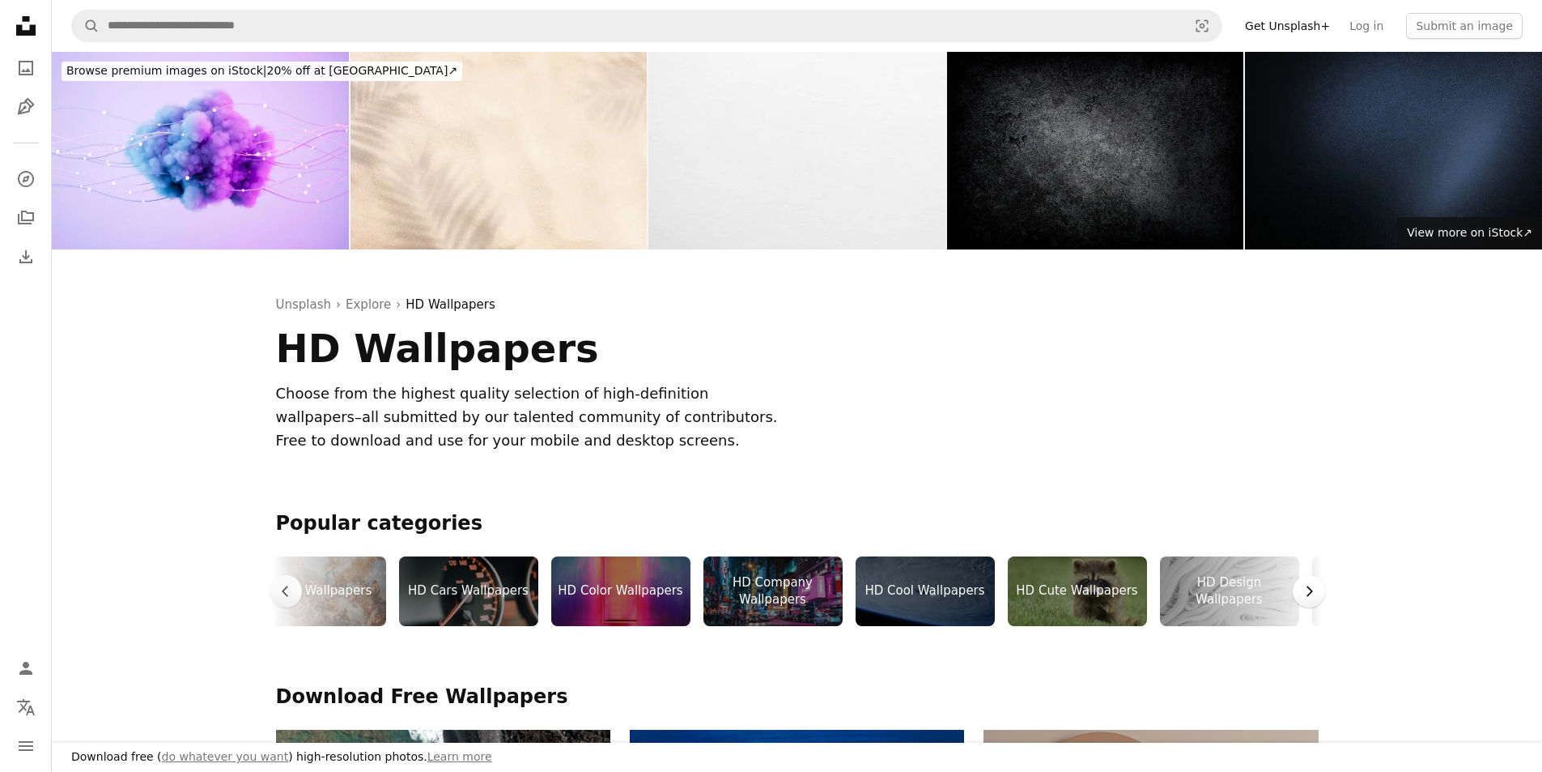
click at [1320, 593] on button "Chevron right" at bounding box center [1309, 591] width 32 height 32
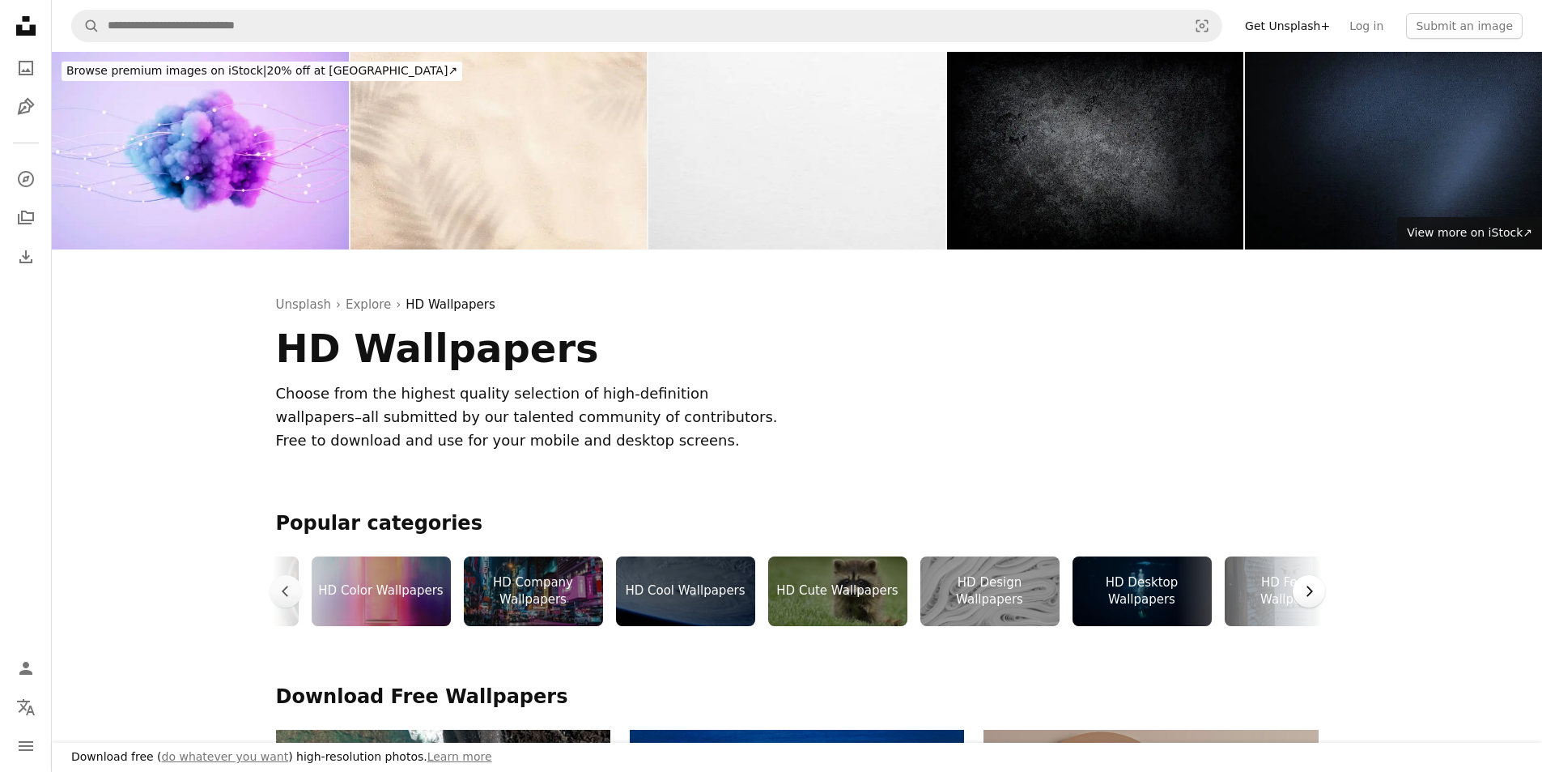
scroll to position [0, 729]
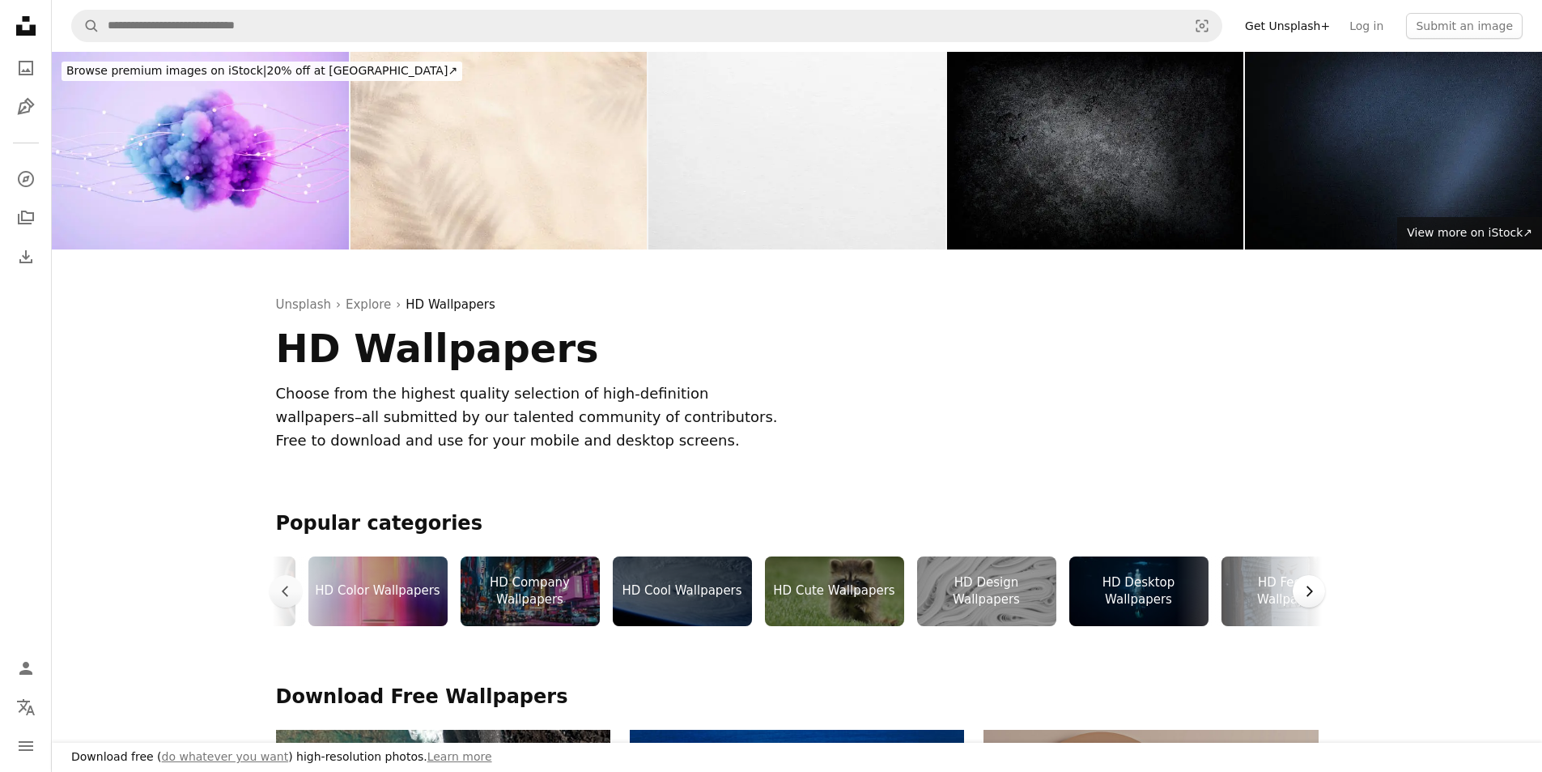
click at [1320, 593] on button "Chevron right" at bounding box center [1309, 591] width 32 height 32
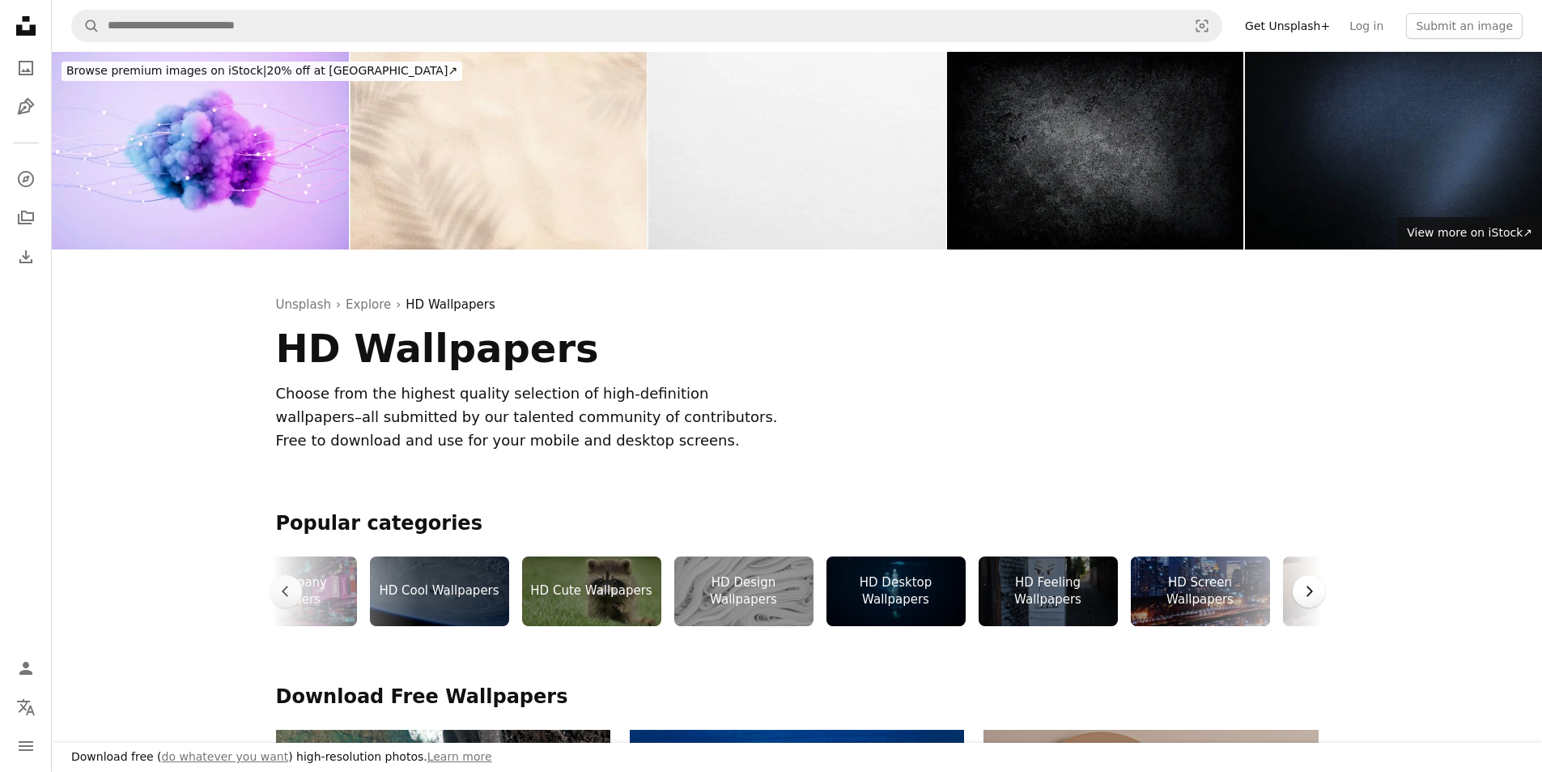
click at [1320, 593] on button "Chevron right" at bounding box center [1309, 591] width 32 height 32
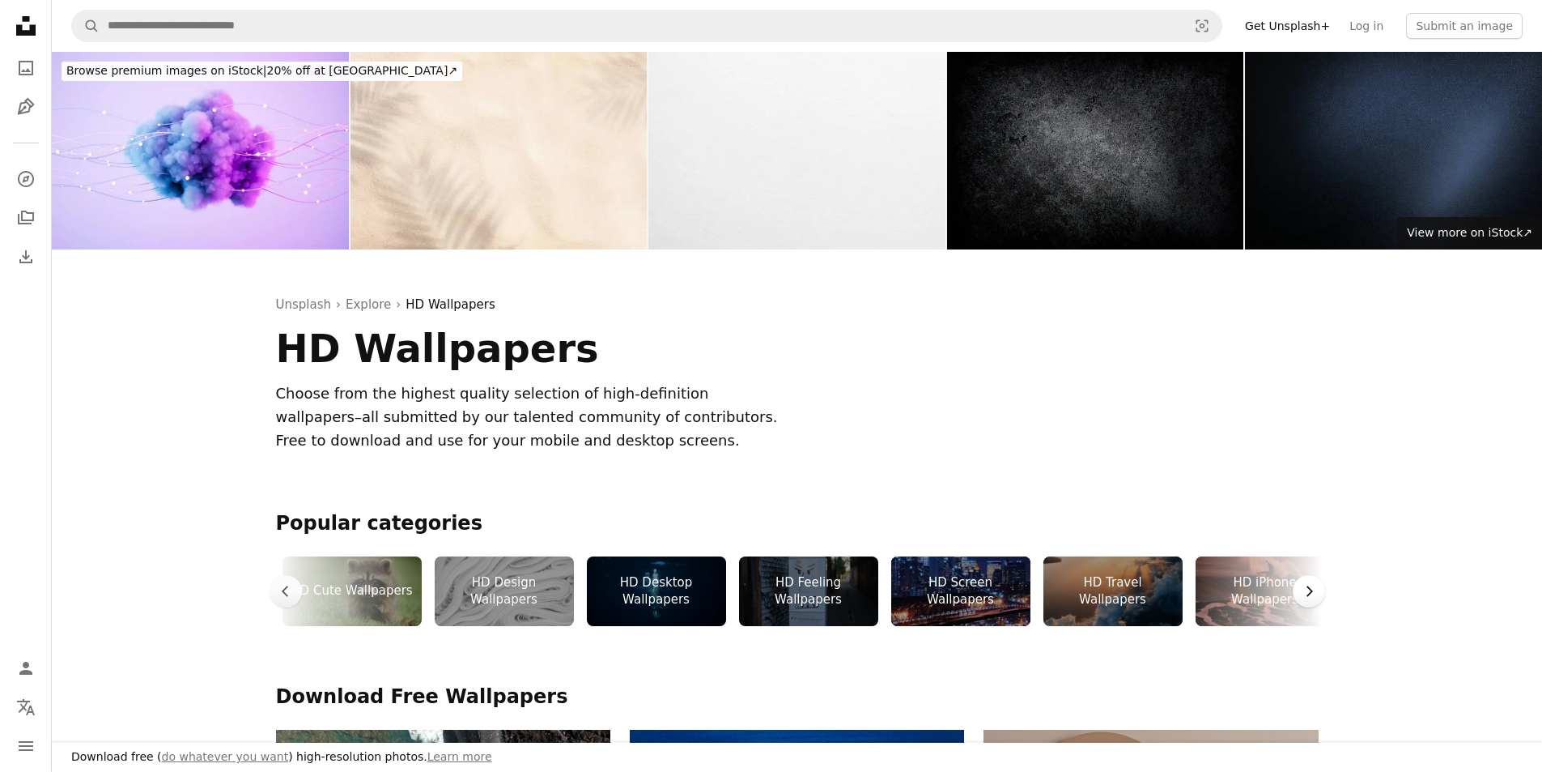
scroll to position [0, 1215]
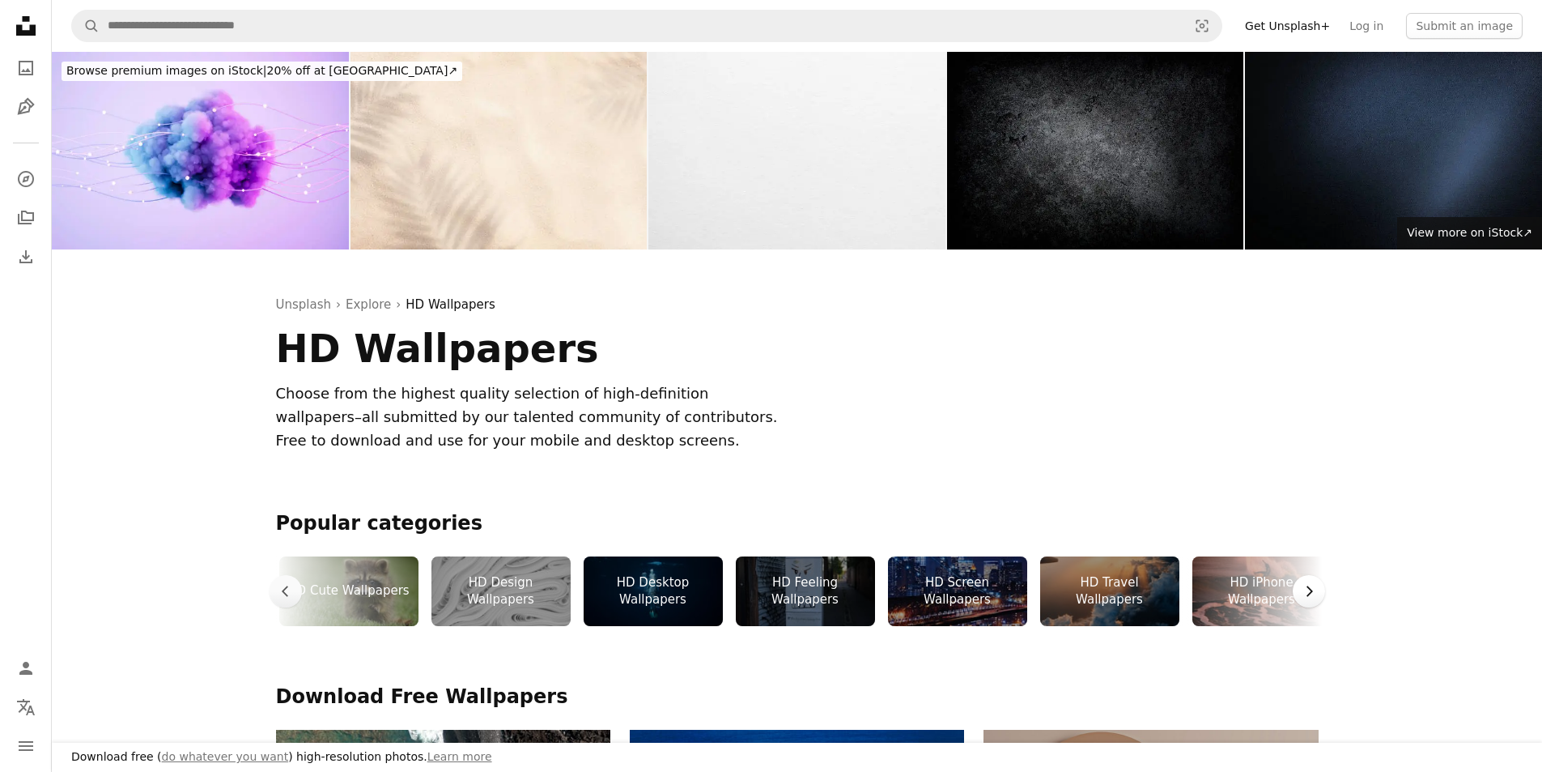
click at [1320, 593] on button "Chevron right" at bounding box center [1309, 591] width 32 height 32
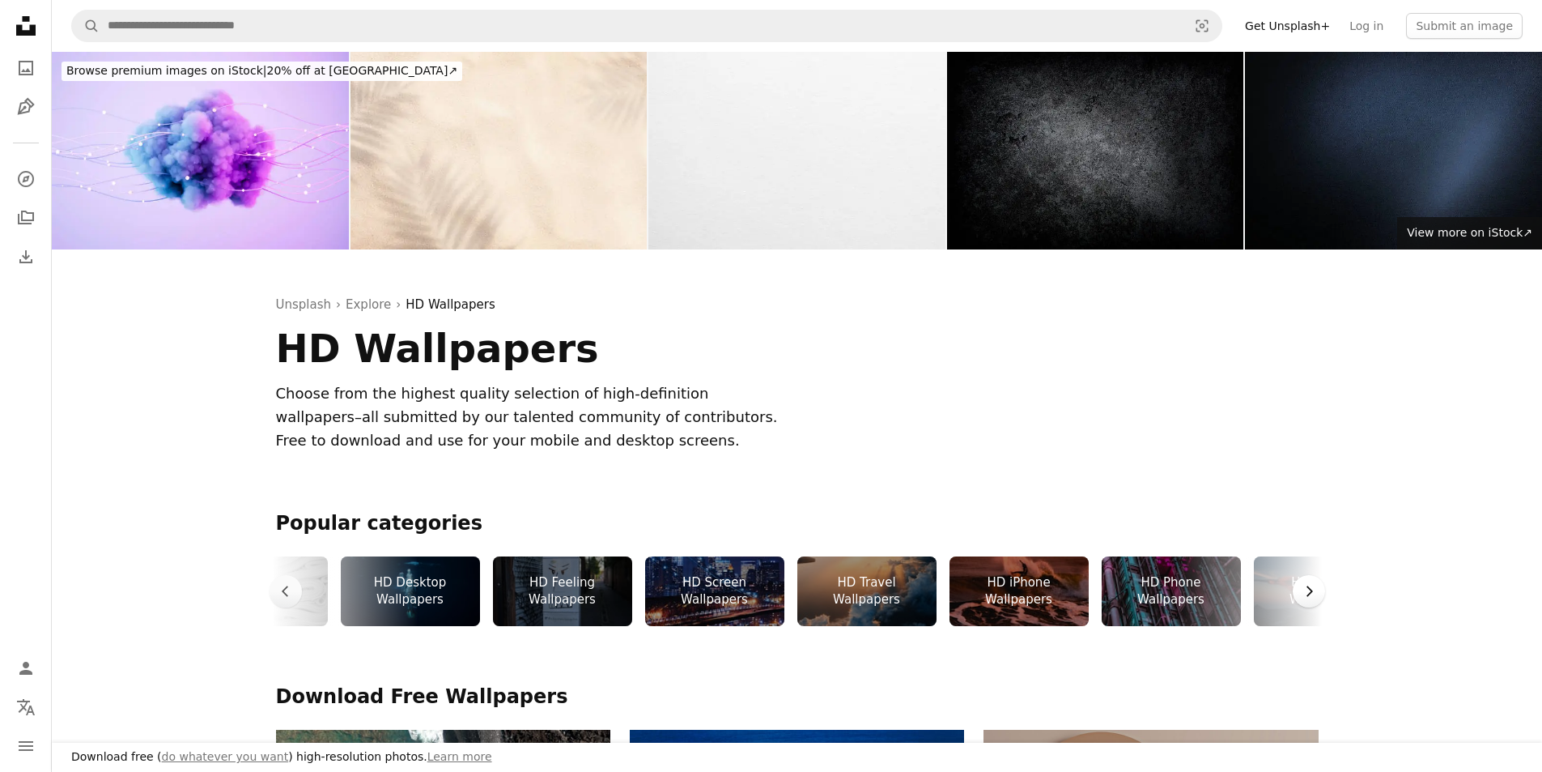
click at [1320, 593] on button "Chevron right" at bounding box center [1309, 591] width 32 height 32
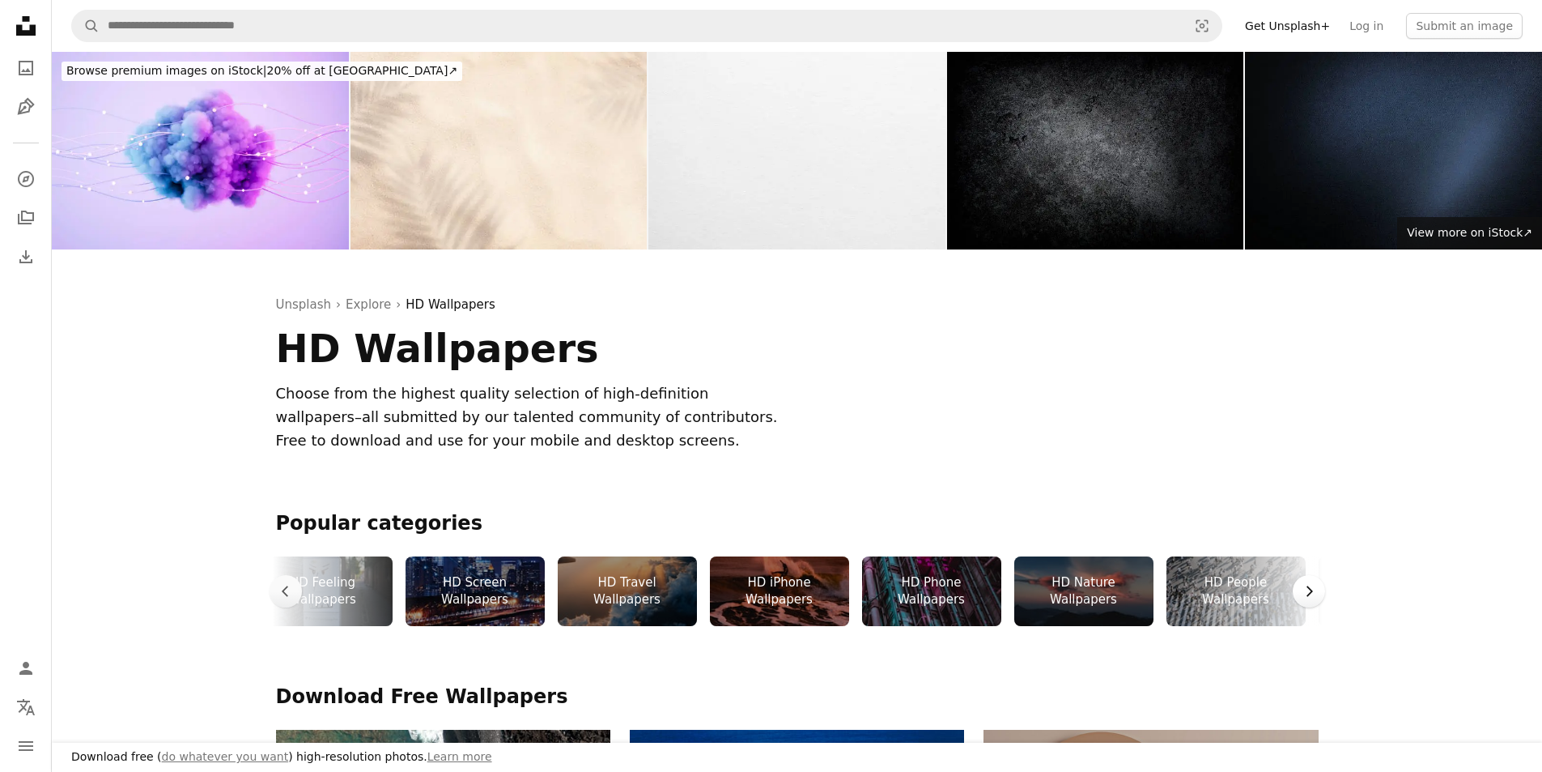
scroll to position [0, 1700]
click at [1320, 593] on button "Chevron right" at bounding box center [1309, 591] width 32 height 32
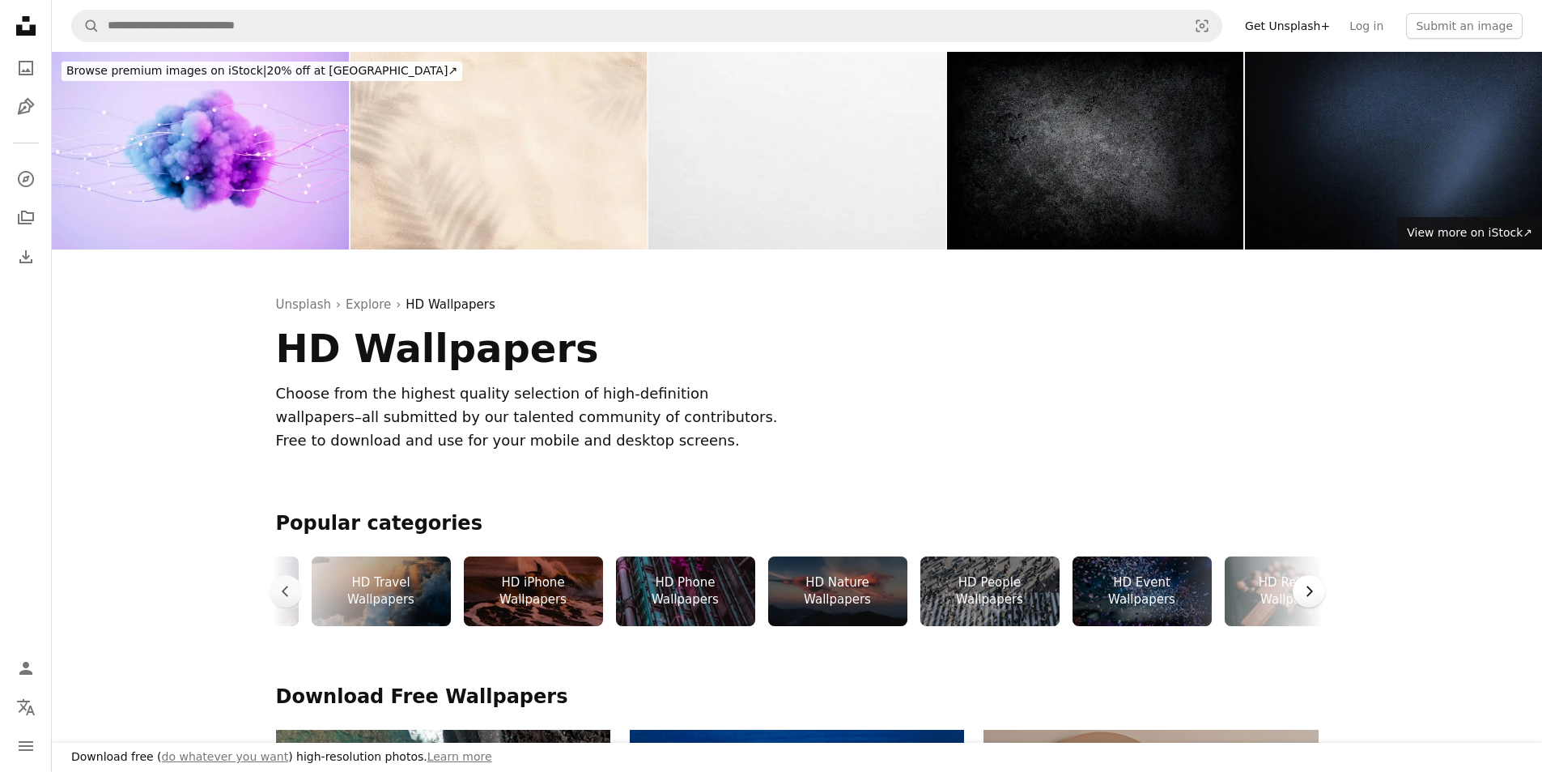
click at [1320, 593] on button "Chevron right" at bounding box center [1309, 591] width 32 height 32
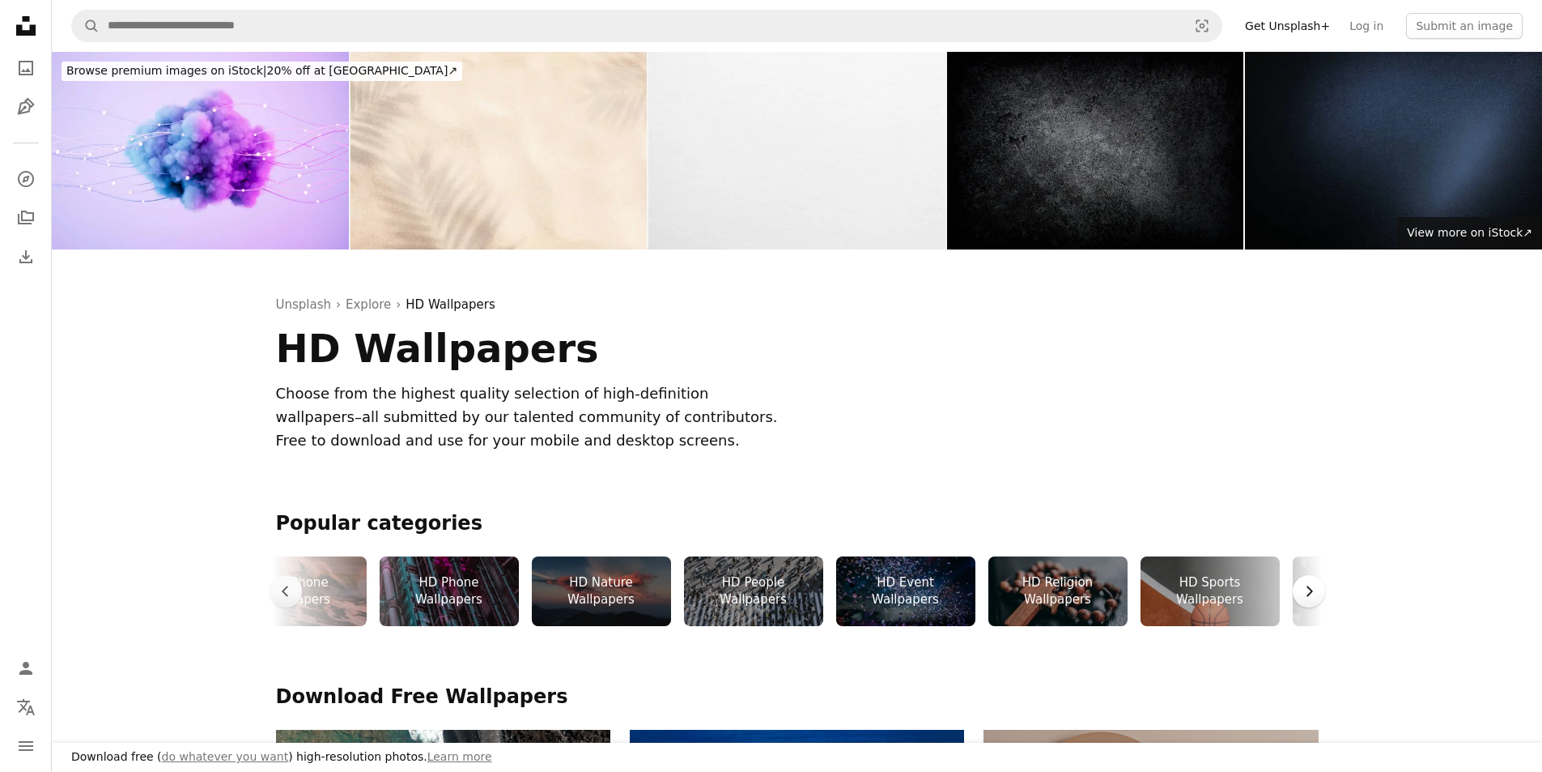
scroll to position [0, 2186]
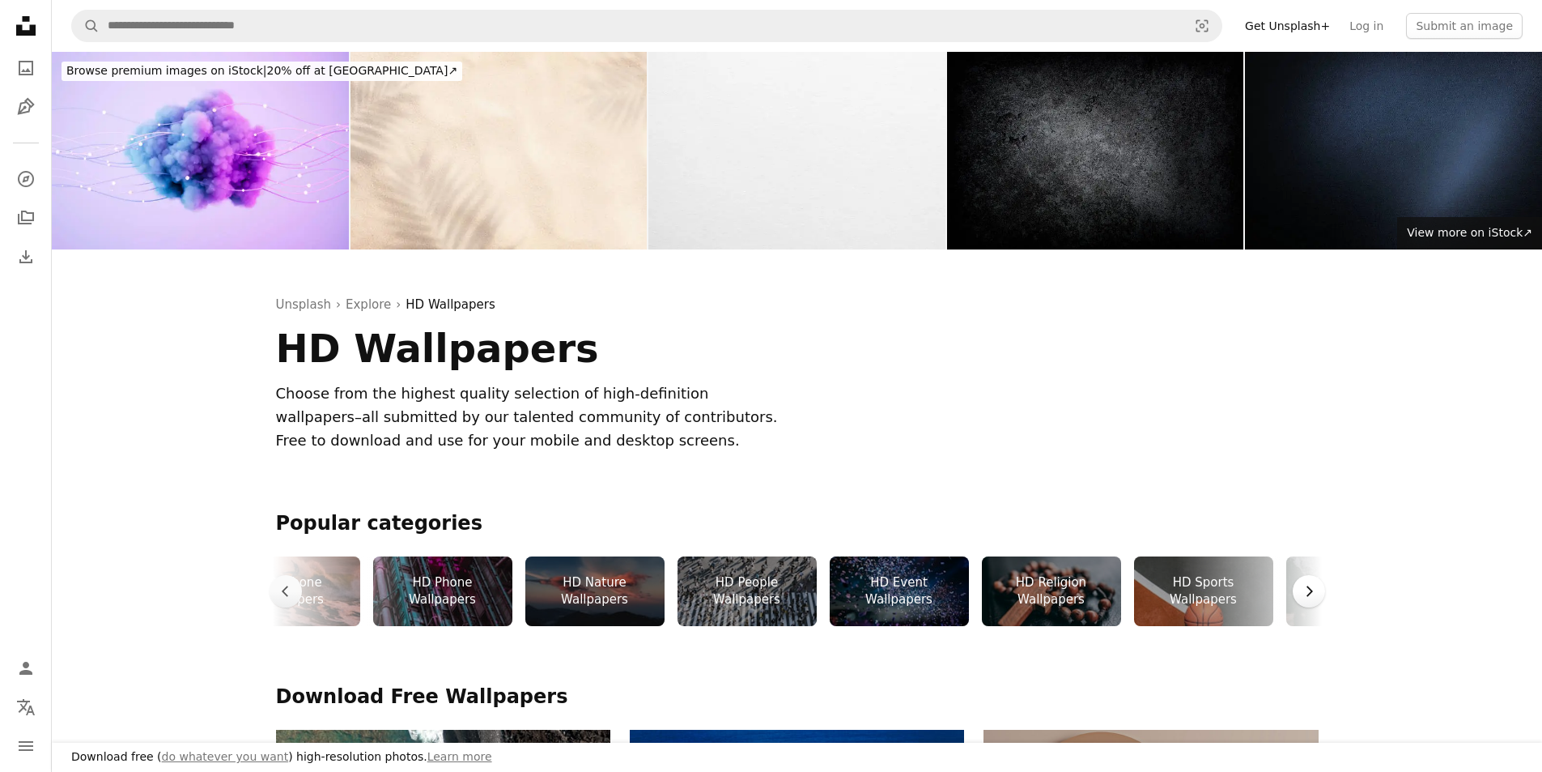
click at [1320, 593] on button "Chevron right" at bounding box center [1309, 591] width 32 height 32
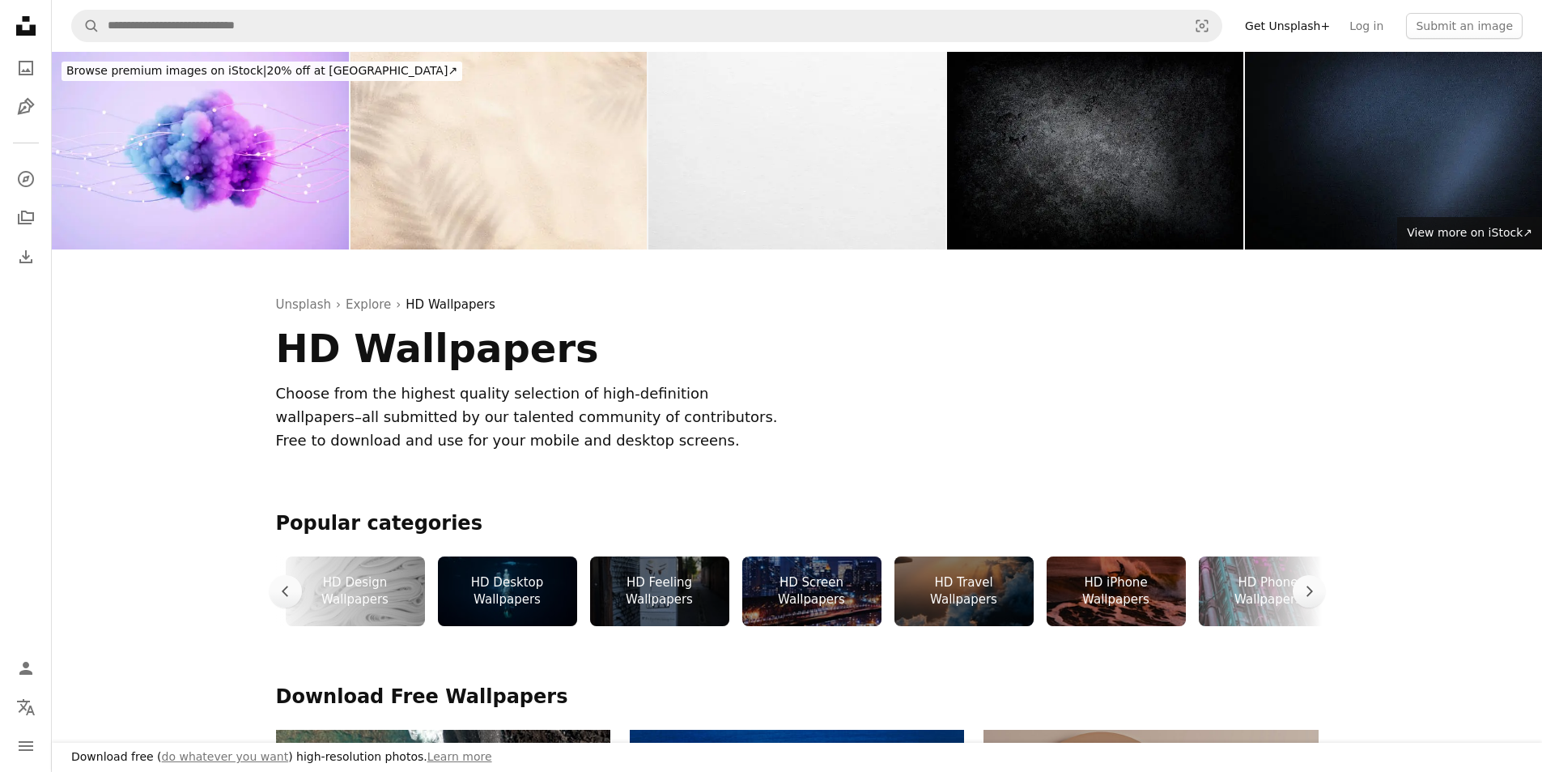
scroll to position [0, 1359]
click at [523, 588] on div "HD Desktop Wallpapers" at bounding box center [508, 591] width 139 height 70
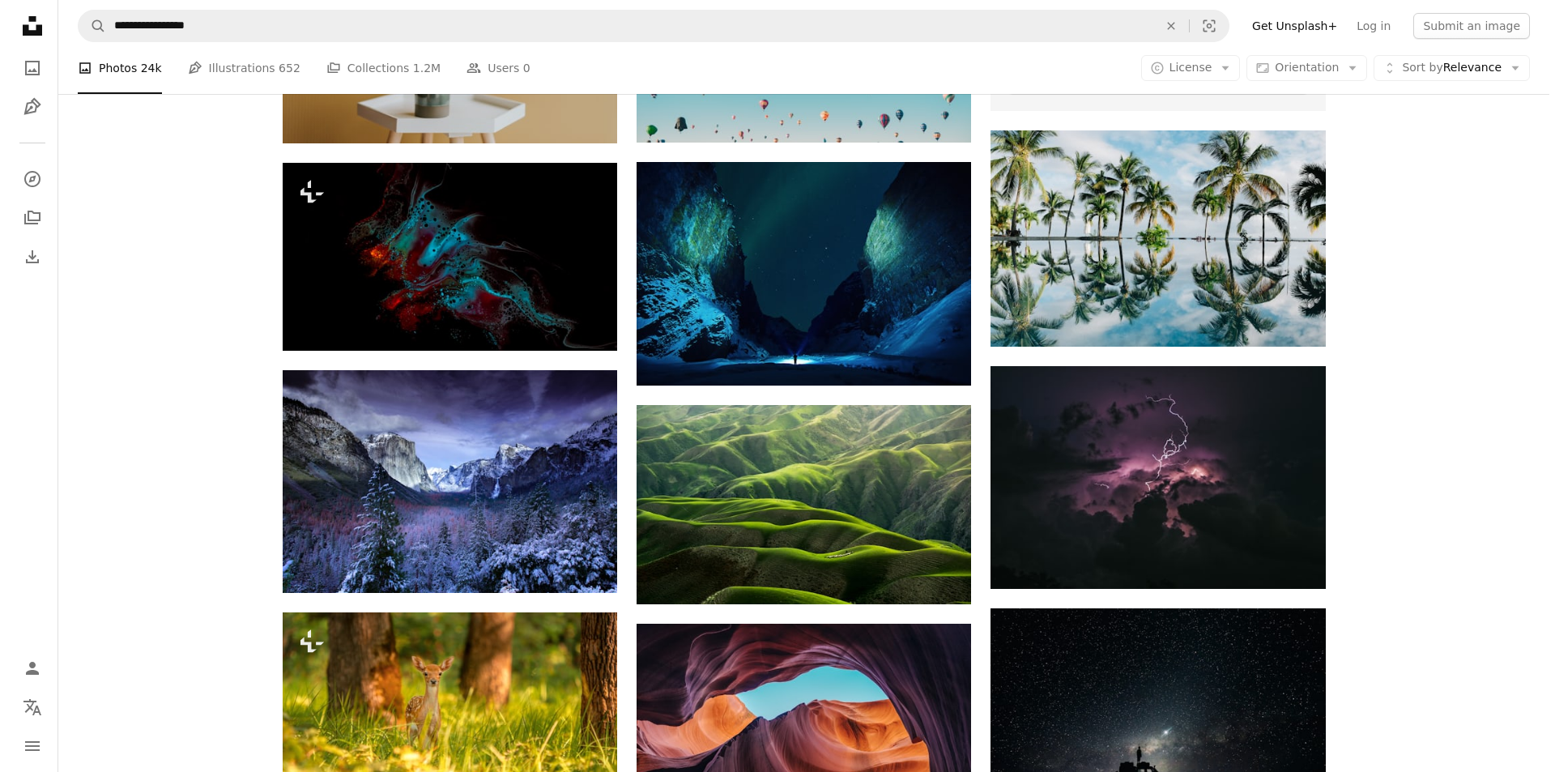
scroll to position [755, 0]
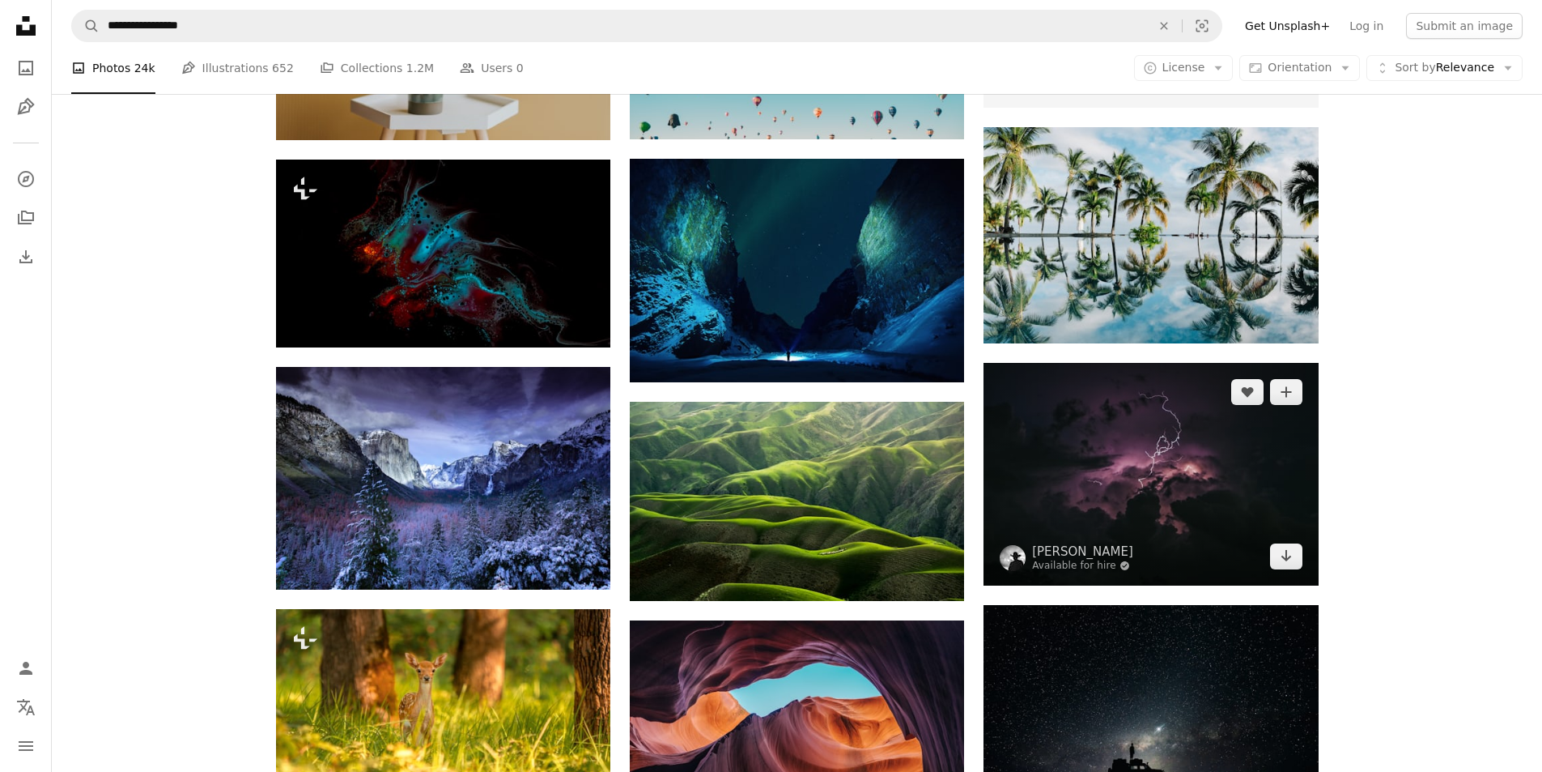
click at [1106, 511] on img at bounding box center [1151, 474] width 334 height 223
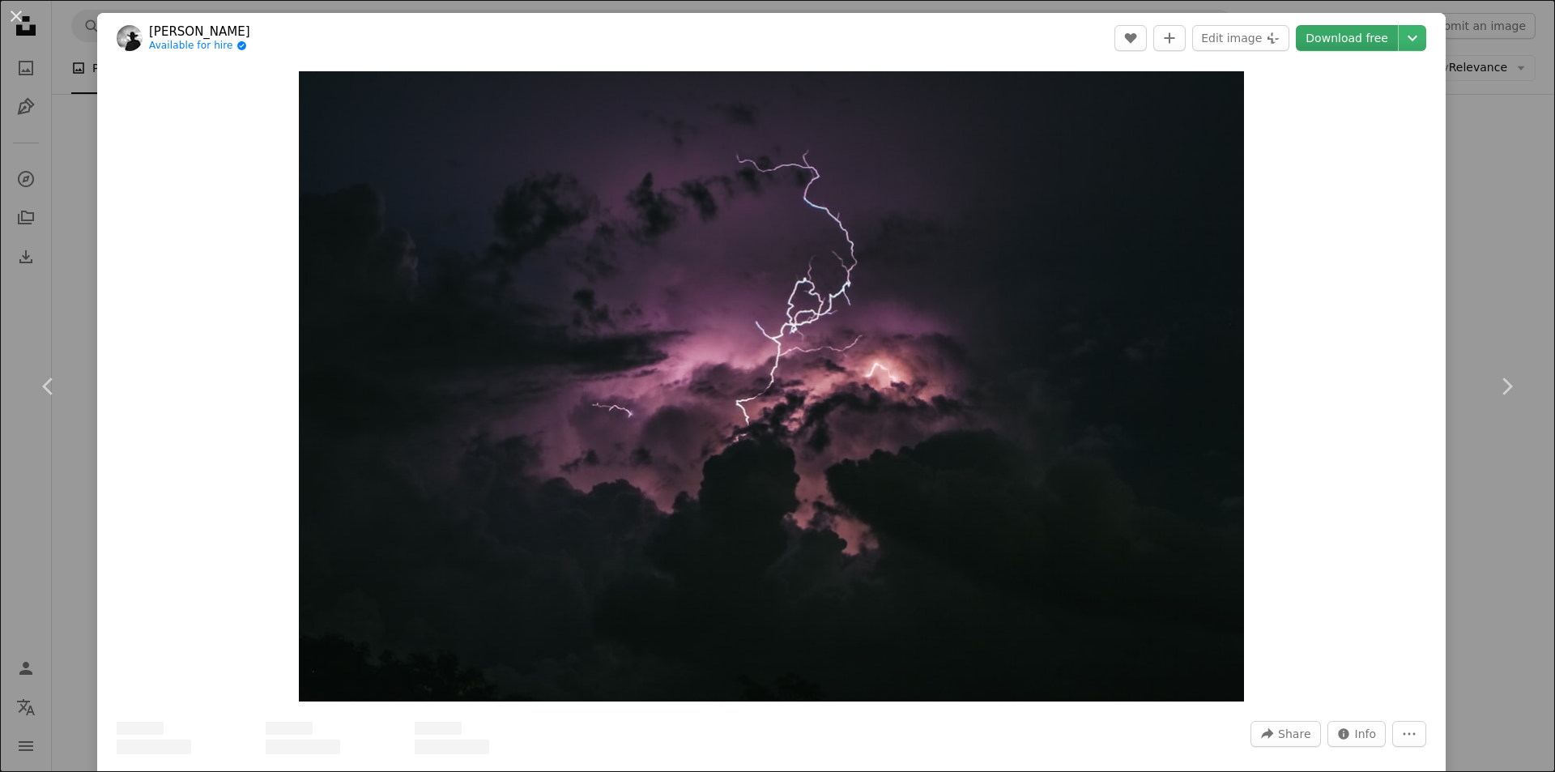
click at [1348, 33] on link "Download free" at bounding box center [1347, 38] width 102 height 26
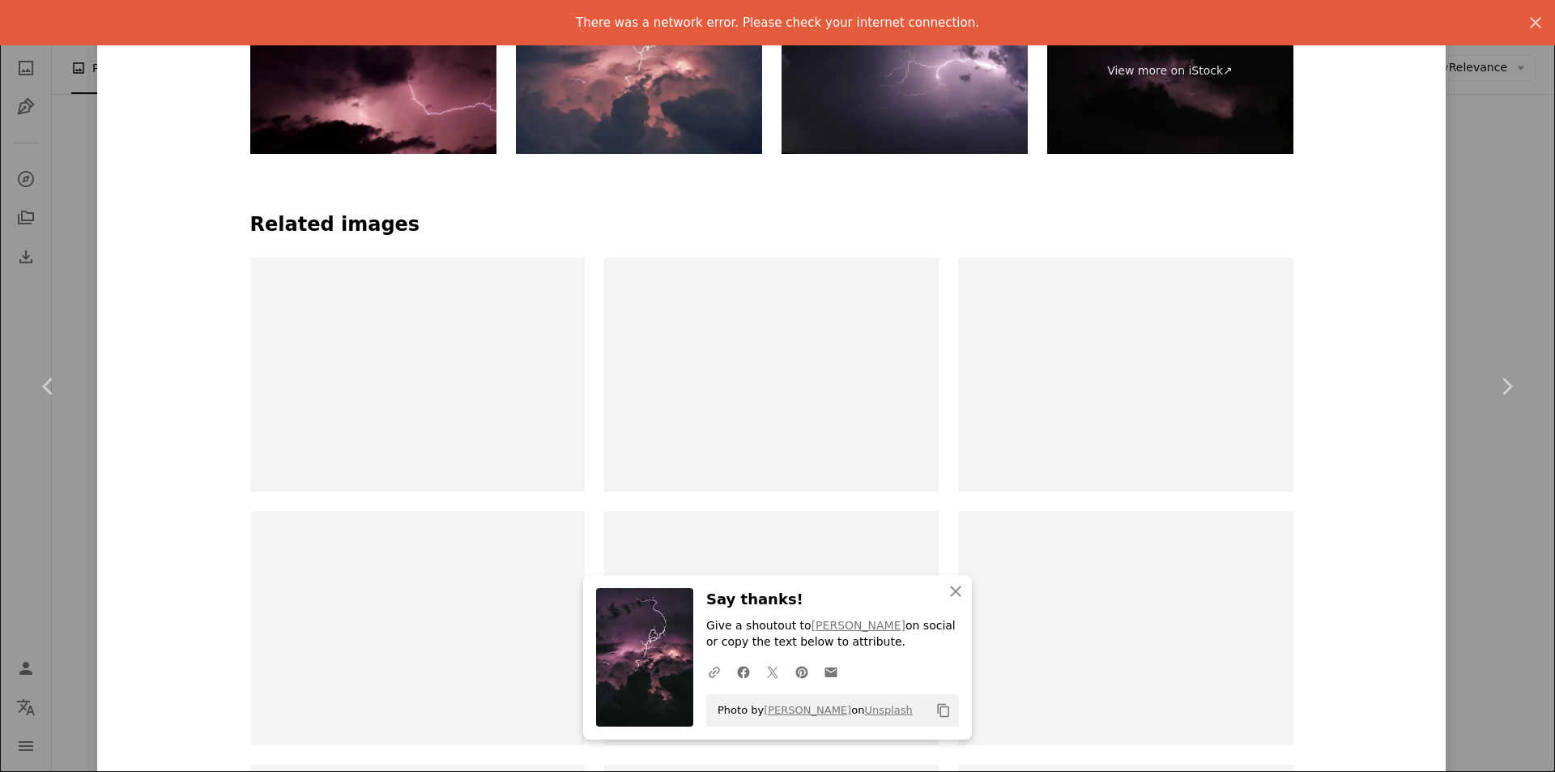
scroll to position [886, 0]
